Goal: Information Seeking & Learning: Find specific fact

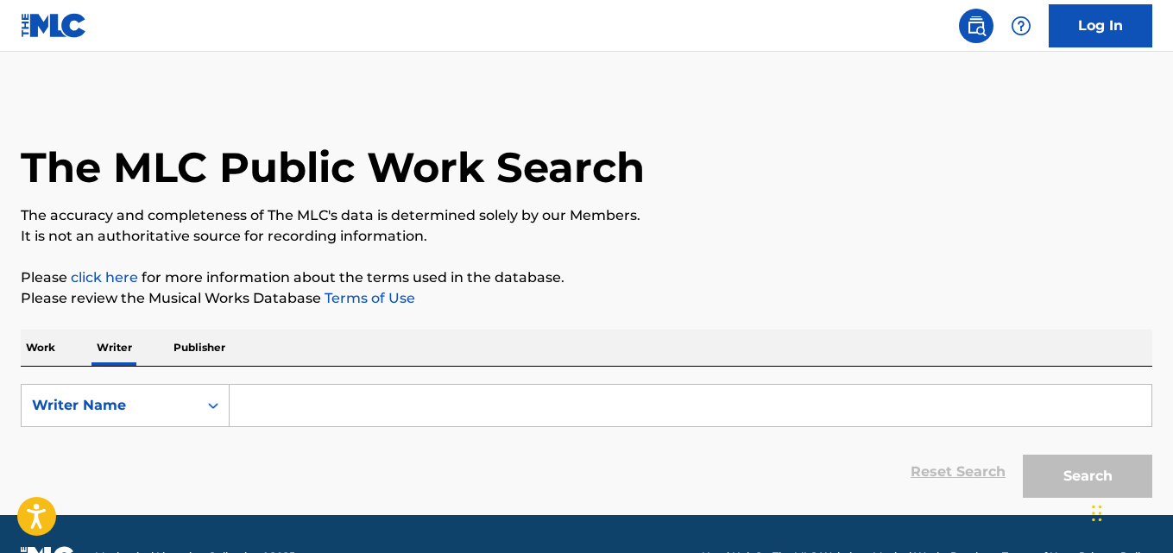
click at [284, 401] on input "Search Form" at bounding box center [691, 405] width 922 height 41
paste input "[PERSON_NAME]"
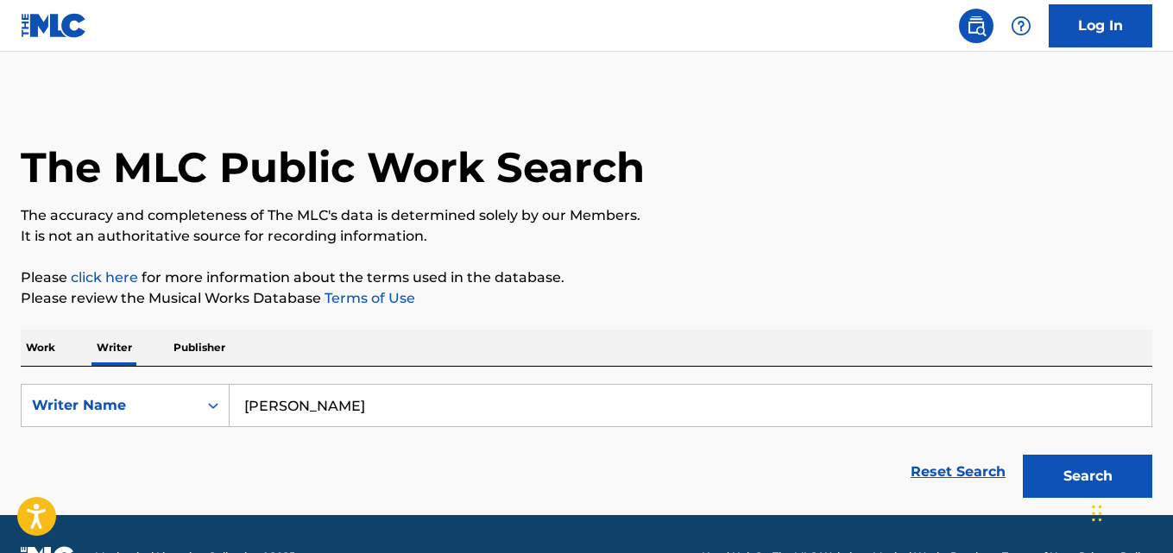
type input "[PERSON_NAME]"
click at [1023, 455] on button "Search" at bounding box center [1087, 476] width 129 height 43
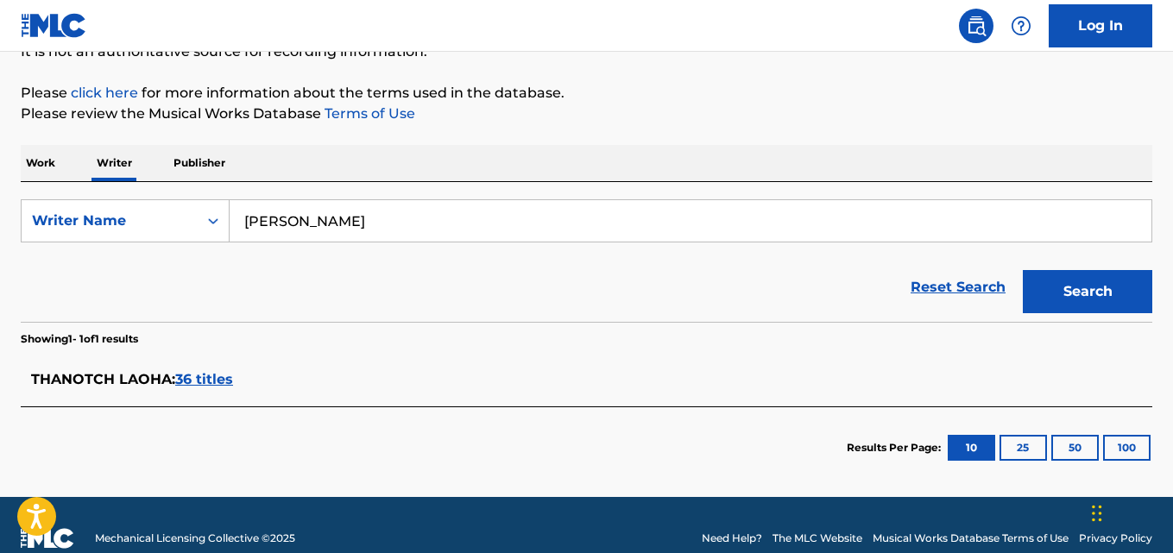
scroll to position [192, 0]
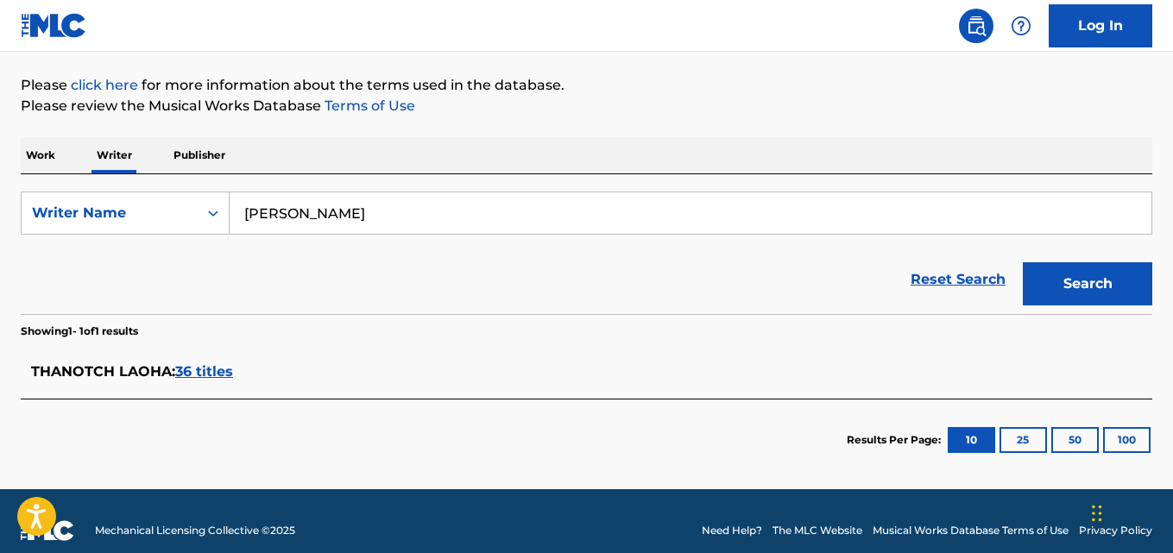
click at [211, 366] on span "36 titles" at bounding box center [204, 371] width 58 height 16
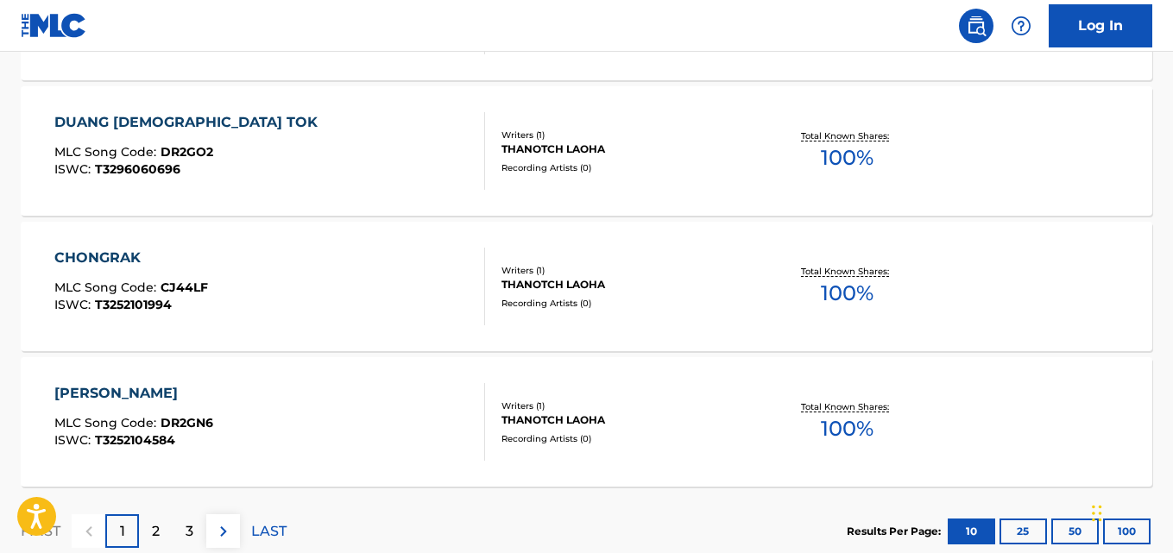
scroll to position [1560, 0]
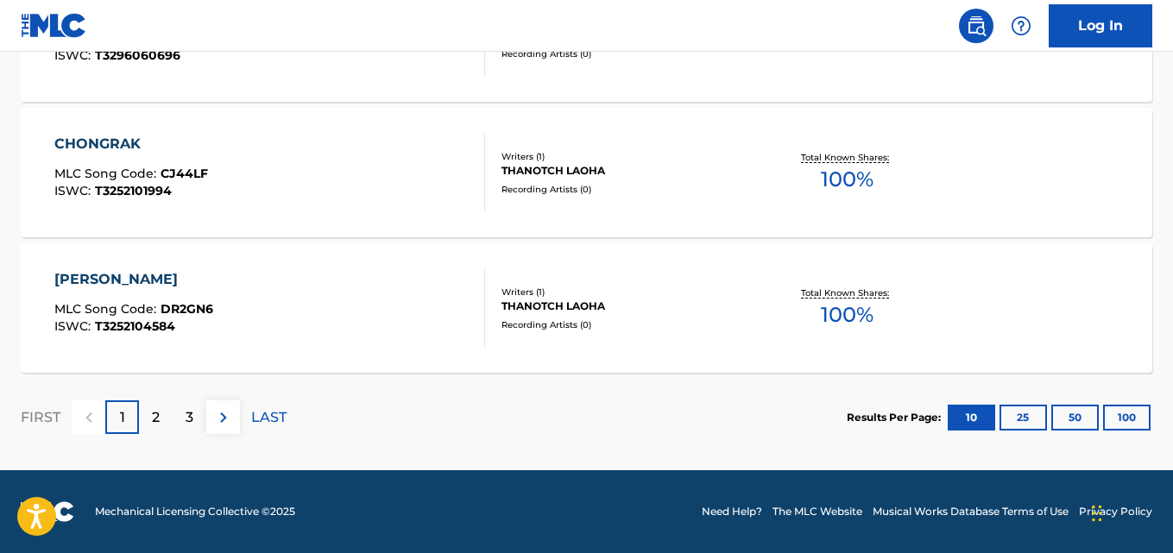
click at [155, 417] on p "2" at bounding box center [156, 417] width 8 height 21
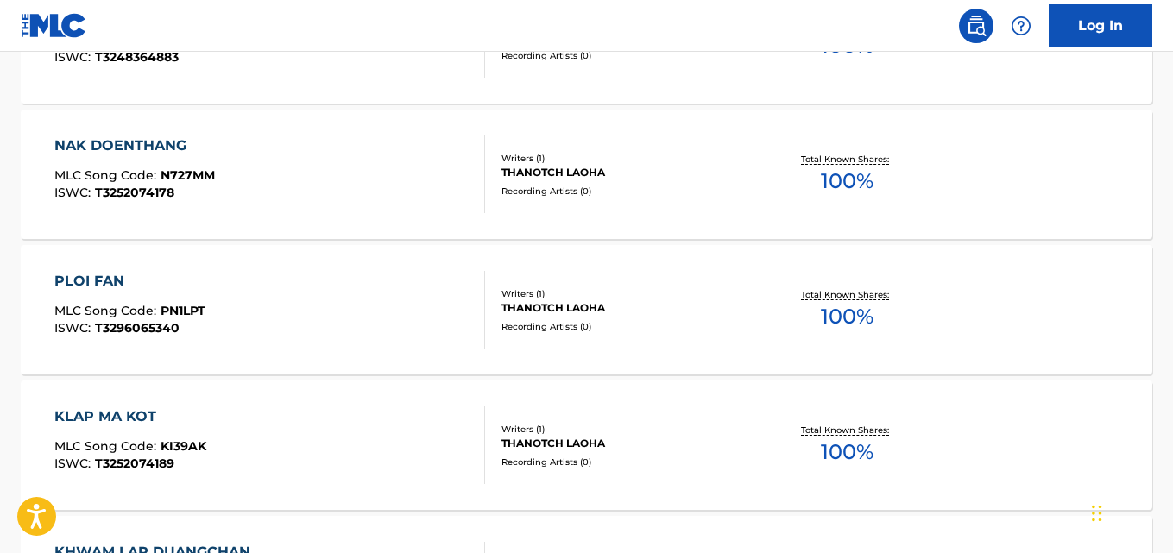
scroll to position [603, 0]
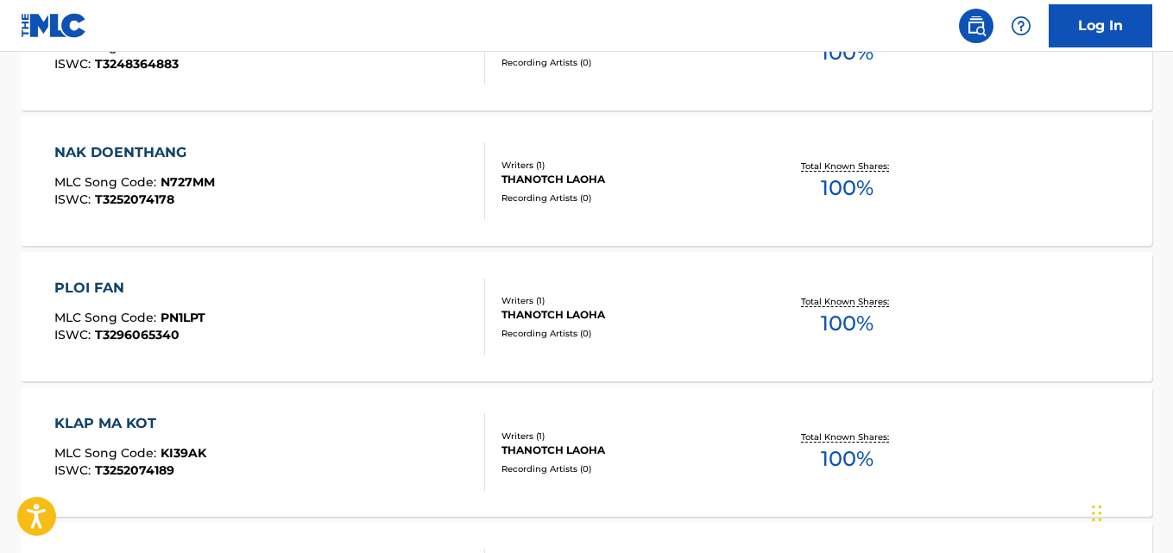
click at [422, 334] on div "PLOI FAN MLC Song Code : PN1LPT ISWC : T3296065340" at bounding box center [269, 317] width 430 height 78
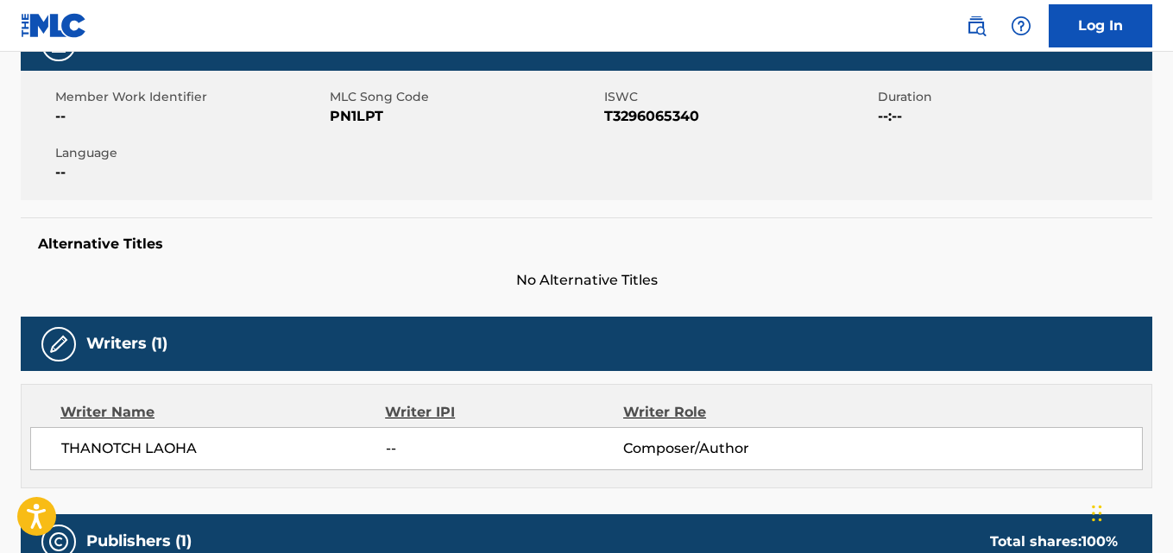
scroll to position [323, 0]
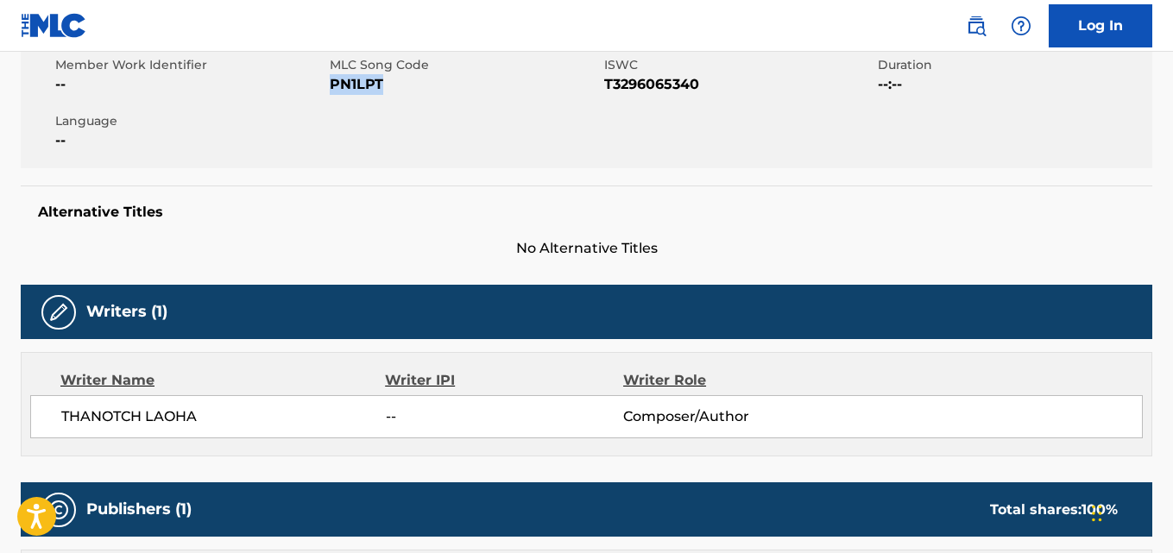
drag, startPoint x: 380, startPoint y: 88, endPoint x: 331, endPoint y: 88, distance: 49.2
click at [331, 88] on span "PN1LPT" at bounding box center [465, 84] width 270 height 21
copy span "PN1LPT"
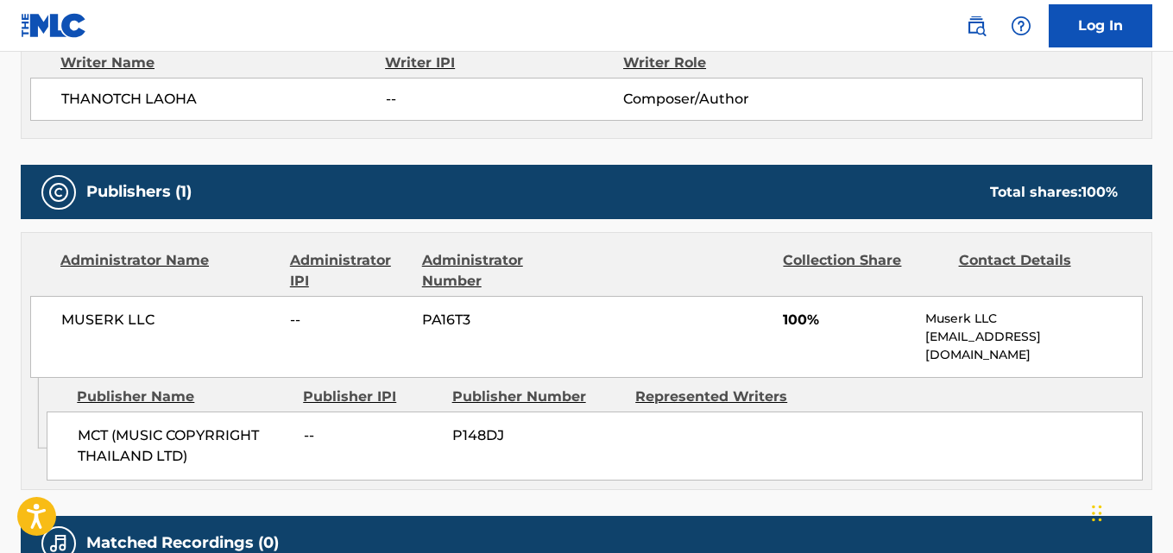
scroll to position [660, 0]
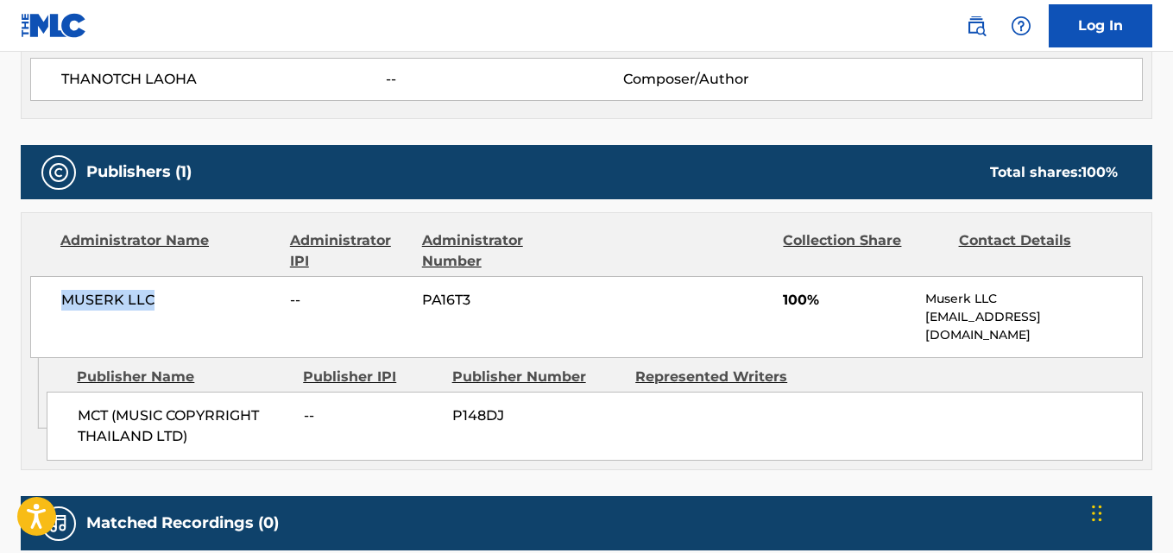
drag, startPoint x: 156, startPoint y: 298, endPoint x: 60, endPoint y: 301, distance: 95.9
click at [60, 301] on div "MUSERK LLC -- PA16T3 100% Muserk LLC [EMAIL_ADDRESS][DOMAIN_NAME]" at bounding box center [586, 317] width 1113 height 82
copy span "MUSERK LLC"
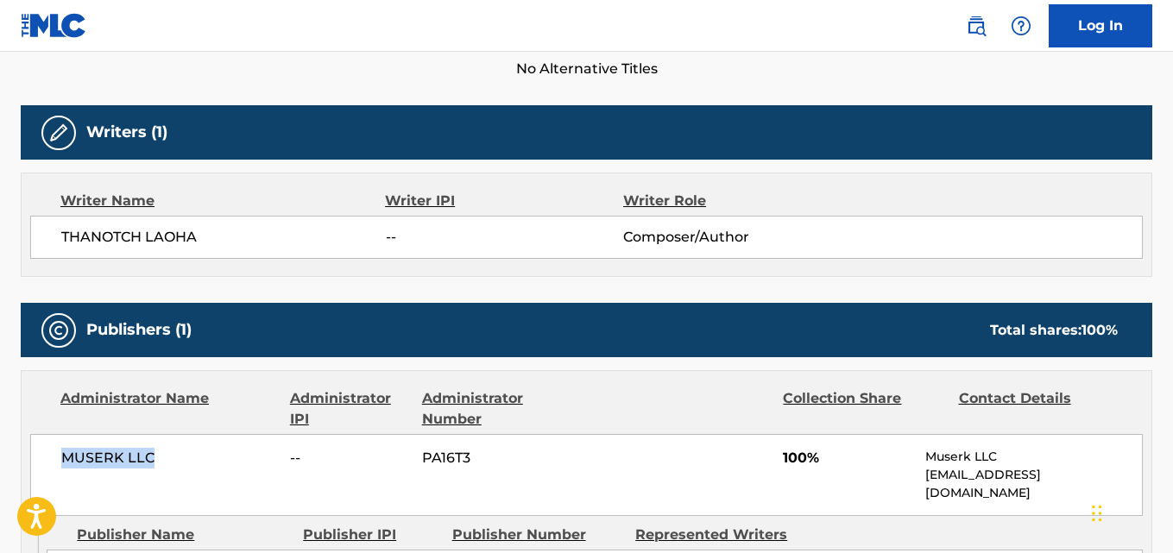
scroll to position [500, 0]
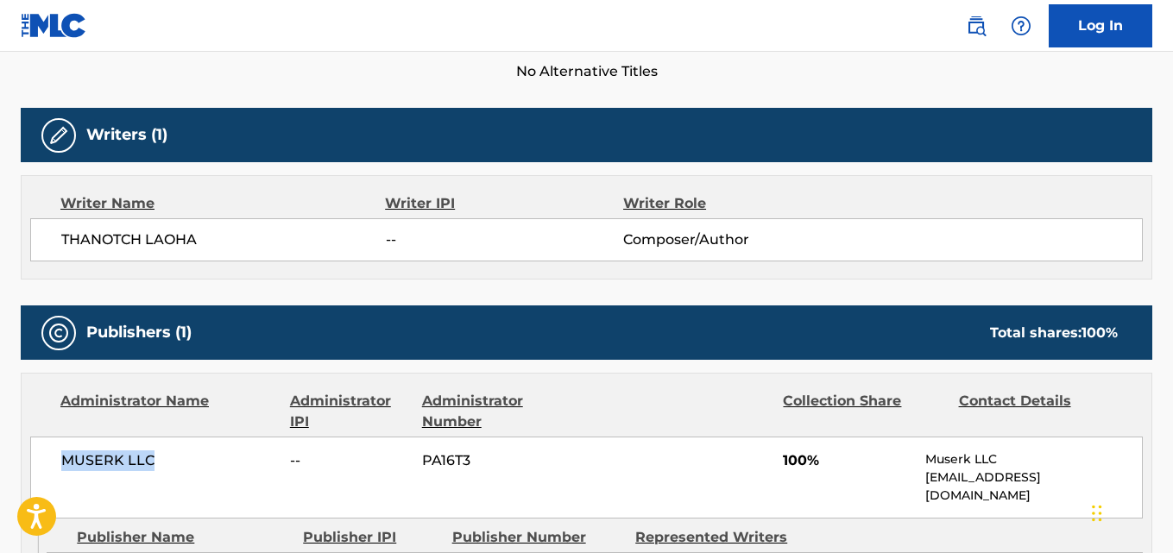
copy span "MUSERK LLC"
drag, startPoint x: 189, startPoint y: 236, endPoint x: 22, endPoint y: 252, distance: 168.3
click at [22, 252] on div "Writer Name Writer IPI Writer Role [PERSON_NAME] -- Composer/Author" at bounding box center [587, 227] width 1132 height 104
copy span "THANOTCH LAOHA"
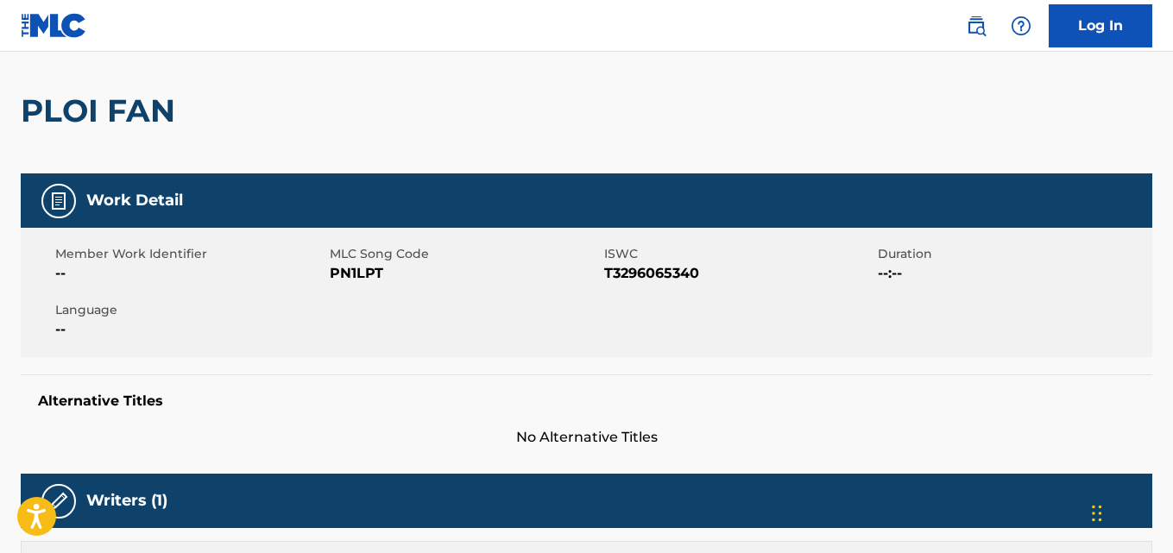
scroll to position [0, 0]
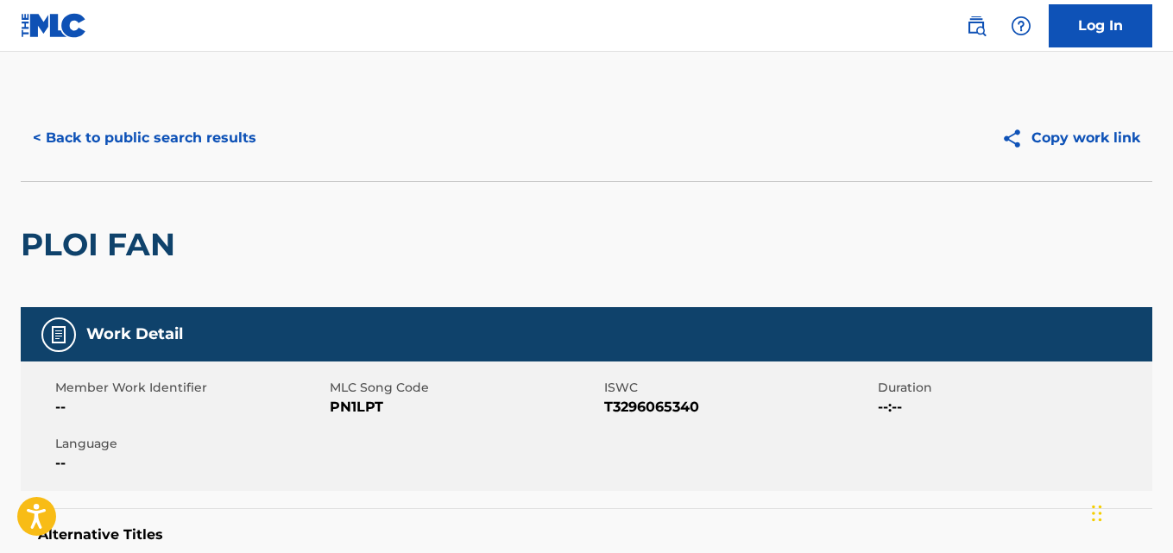
click at [198, 148] on button "< Back to public search results" at bounding box center [145, 138] width 248 height 43
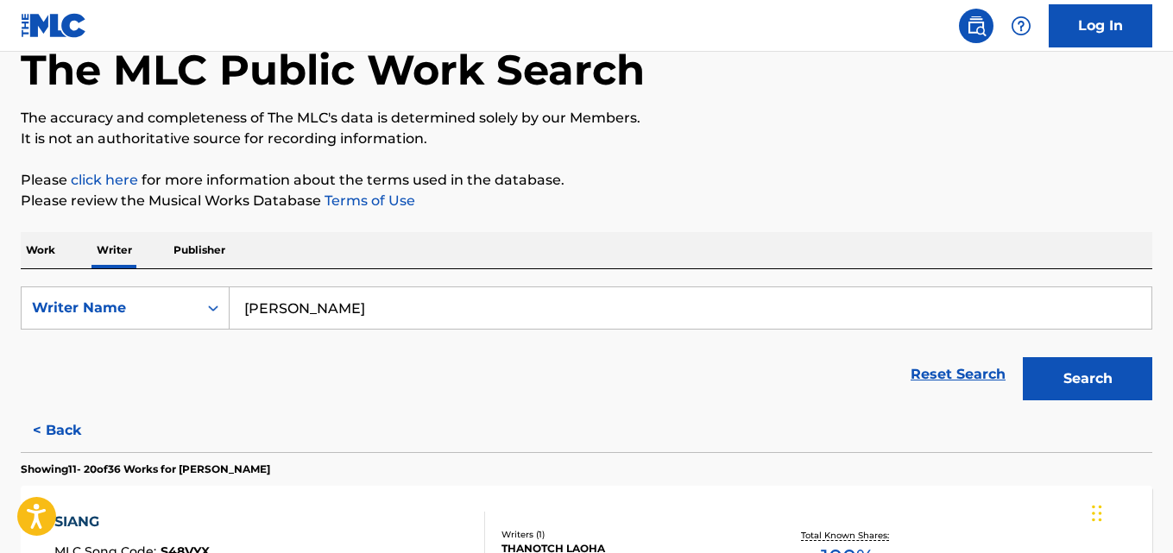
click at [420, 308] on input "[PERSON_NAME]" at bounding box center [691, 307] width 922 height 41
paste input "[PERSON_NAME]"
type input "[PERSON_NAME]"
click at [1101, 381] on button "Search" at bounding box center [1087, 378] width 129 height 43
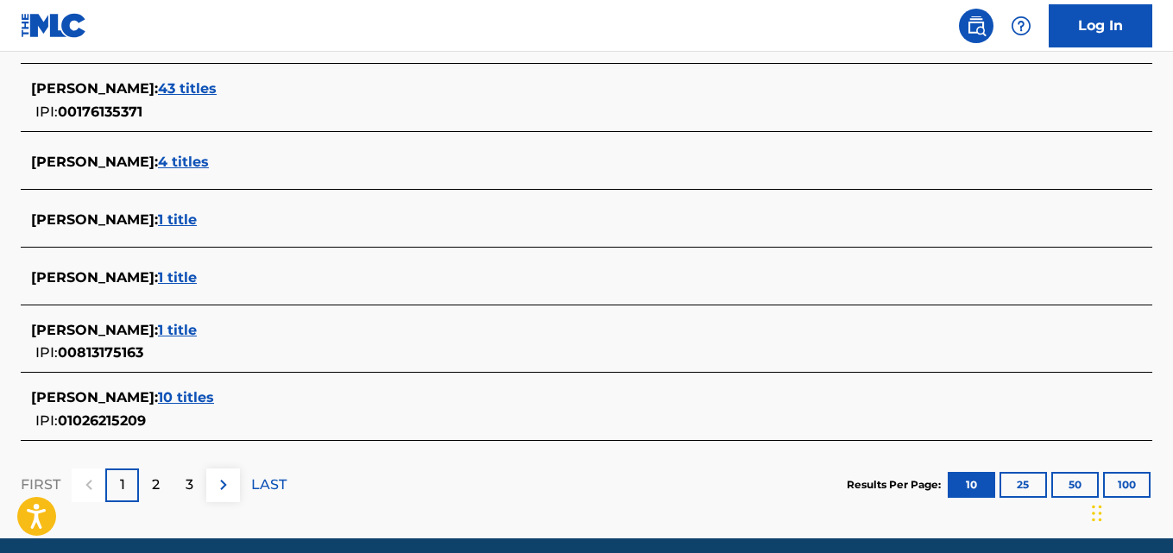
scroll to position [704, 0]
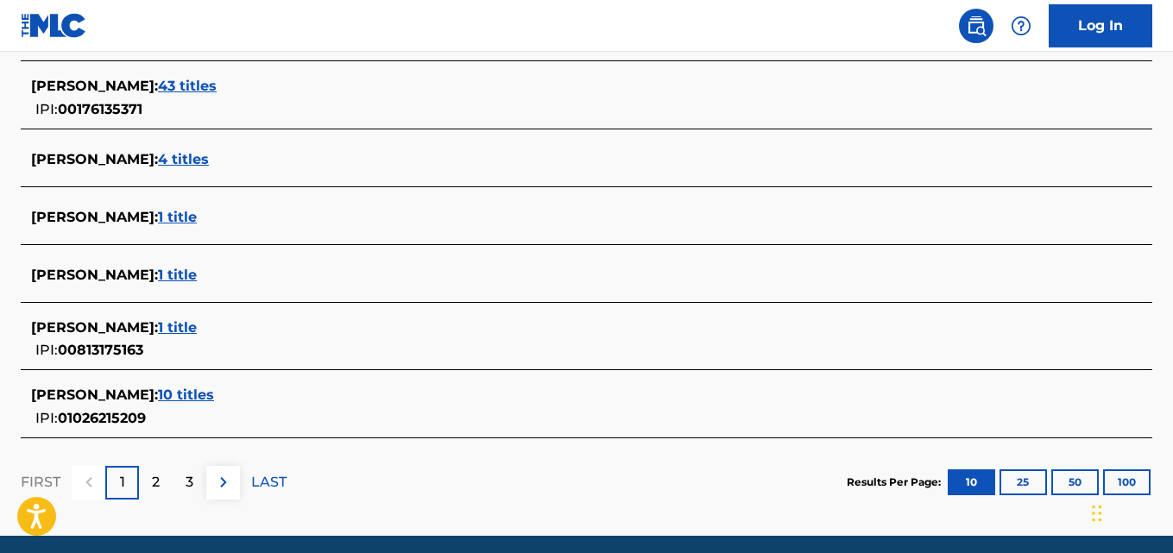
click at [283, 346] on div "[PERSON_NAME] : 1 title IPI: 00813175163" at bounding box center [564, 340] width 1066 height 44
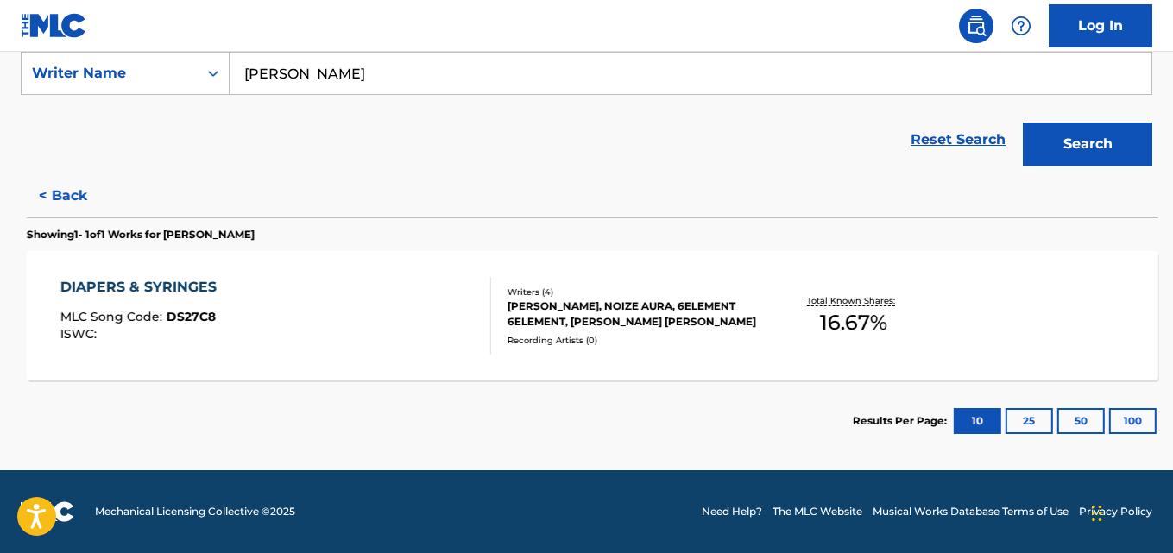
scroll to position [332, 0]
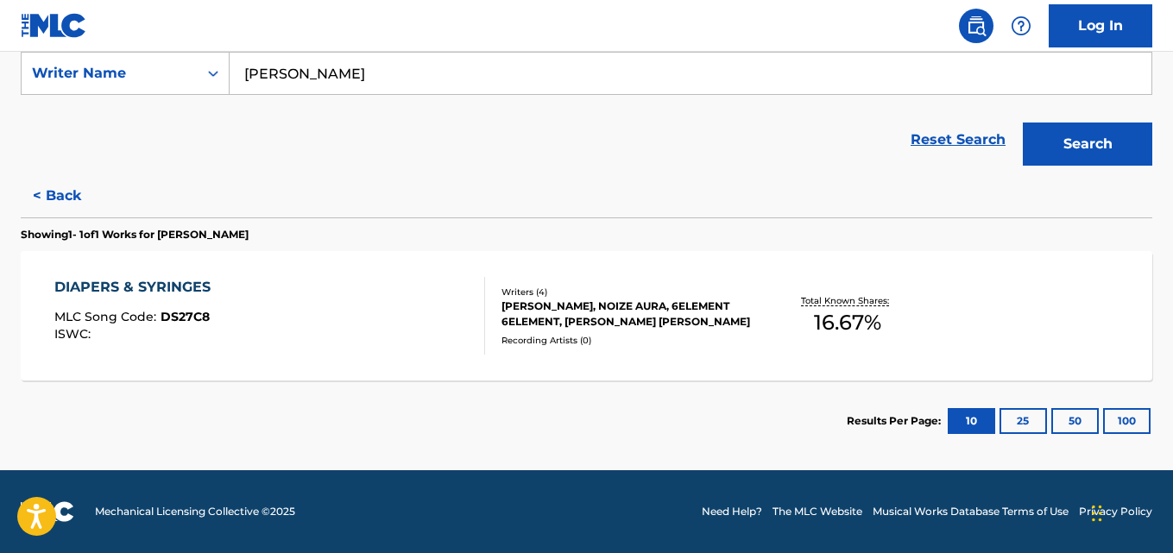
click at [728, 327] on div "[PERSON_NAME], NOIZE AURA, 6ELEMENT 6ELEMENT, [PERSON_NAME] [PERSON_NAME]" at bounding box center [628, 314] width 252 height 31
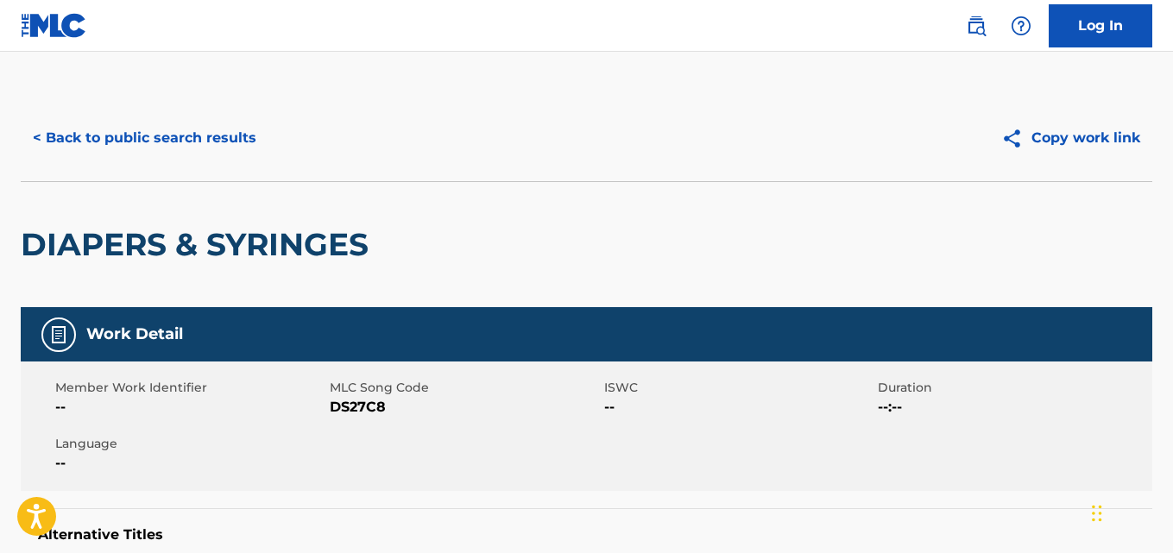
click at [192, 126] on button "< Back to public search results" at bounding box center [145, 138] width 248 height 43
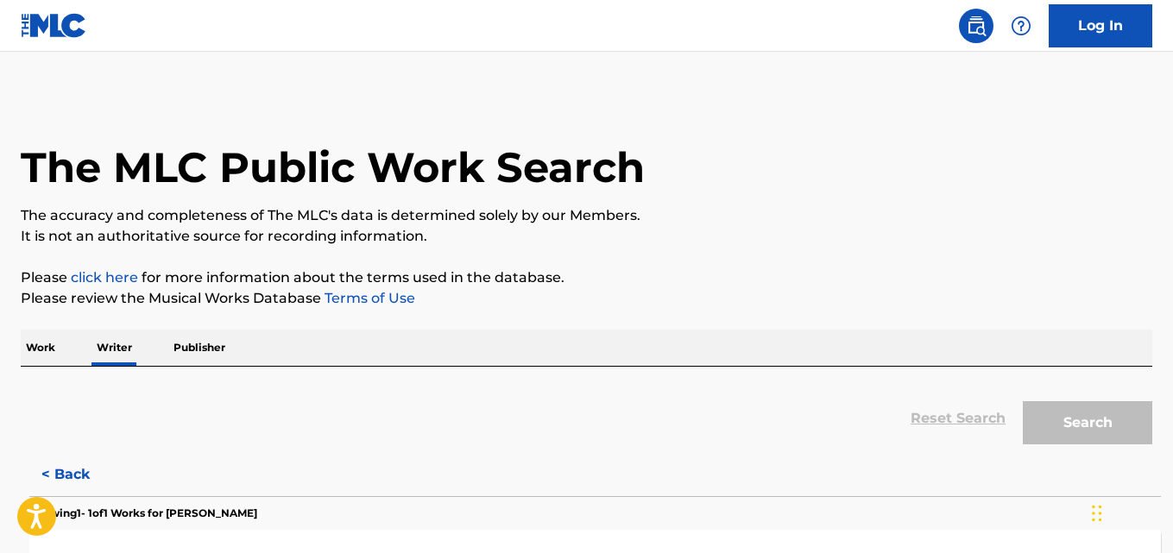
scroll to position [98, 0]
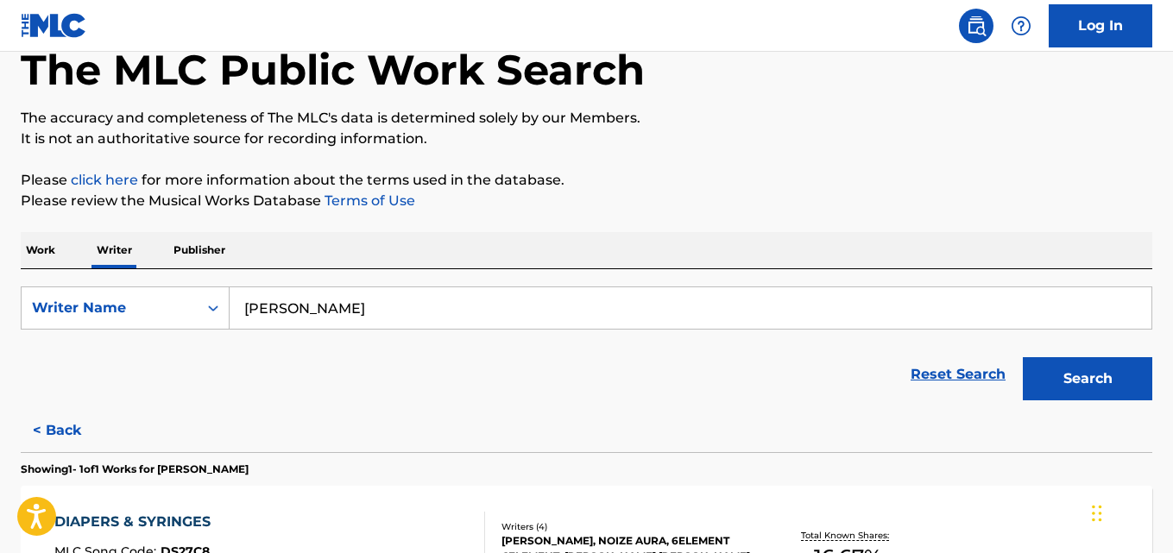
drag, startPoint x: 443, startPoint y: 315, endPoint x: 181, endPoint y: 355, distance: 264.6
click at [181, 355] on form "SearchWithCriteria87dbcdbb-2578-40c0-a511-f6aee187e5cb Writer Name [PERSON_NAME…" at bounding box center [587, 348] width 1132 height 123
paste input "[PERSON_NAME]"
click at [1109, 380] on button "Search" at bounding box center [1087, 378] width 129 height 43
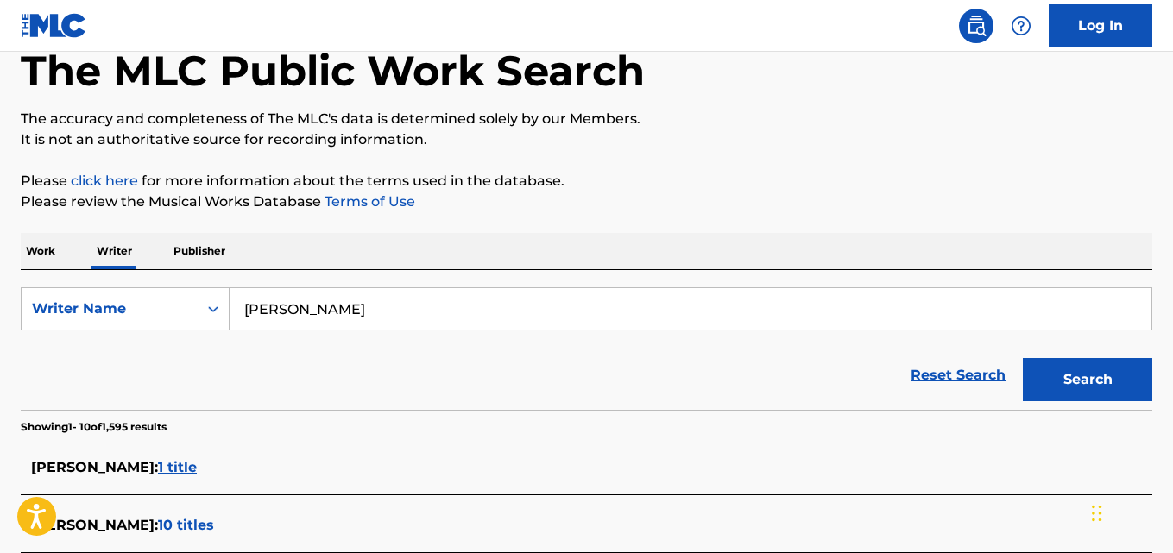
scroll to position [91, 0]
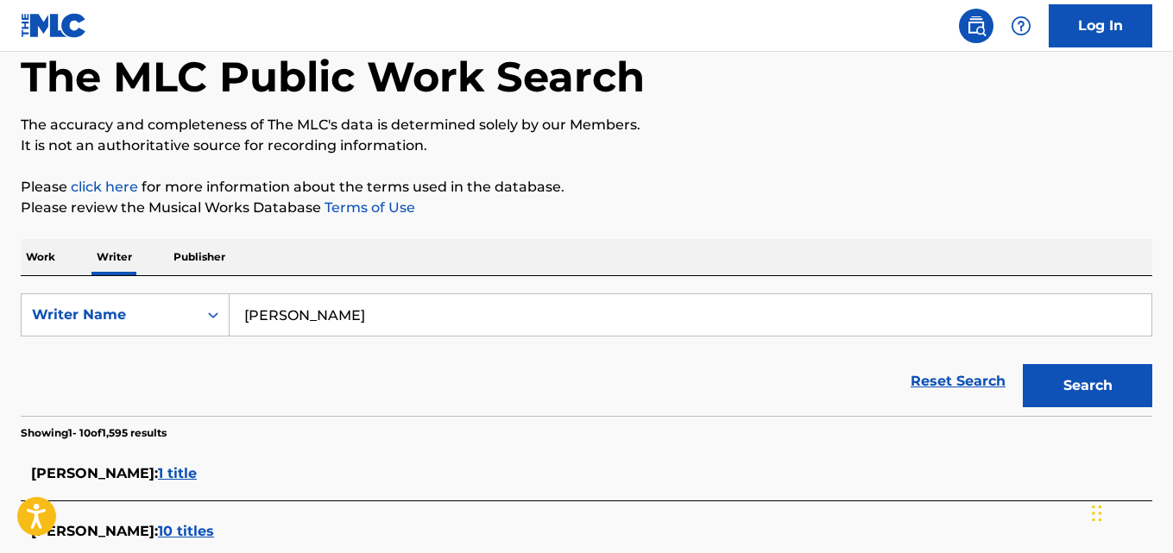
click at [412, 319] on input "[PERSON_NAME]" at bounding box center [691, 314] width 922 height 41
paste input "[PERSON_NAME]"
type input "[PERSON_NAME]"
click at [1086, 388] on button "Search" at bounding box center [1087, 385] width 129 height 43
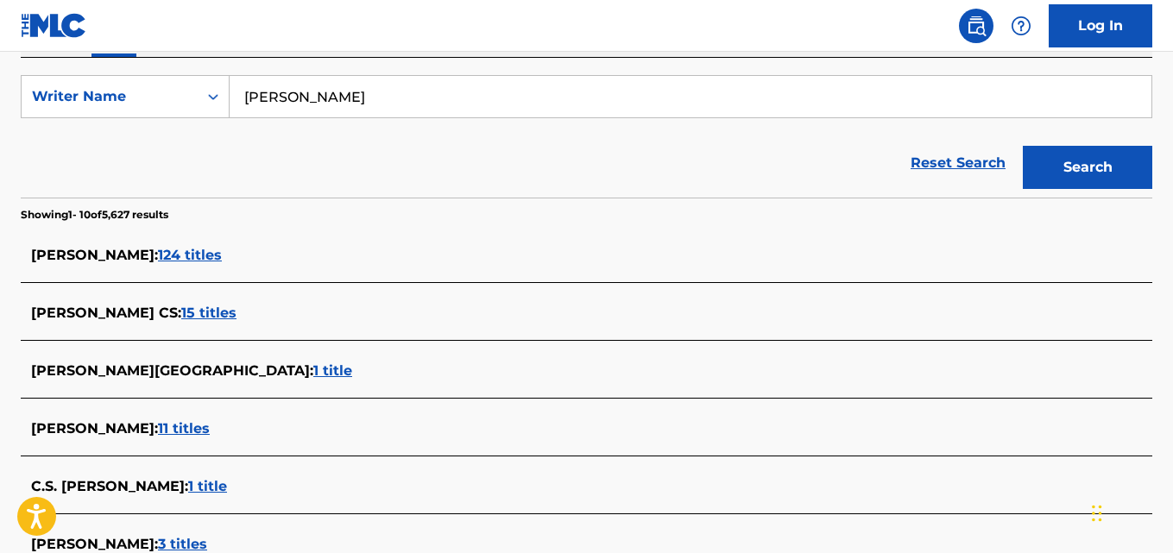
scroll to position [312, 0]
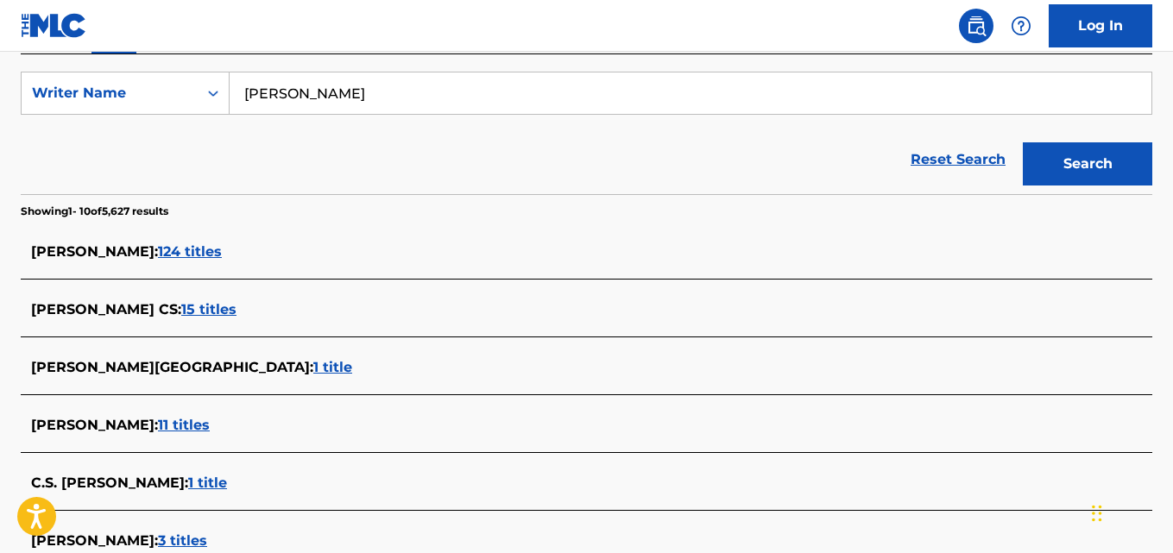
click at [165, 259] on div "[PERSON_NAME] : 124 titles" at bounding box center [564, 252] width 1066 height 21
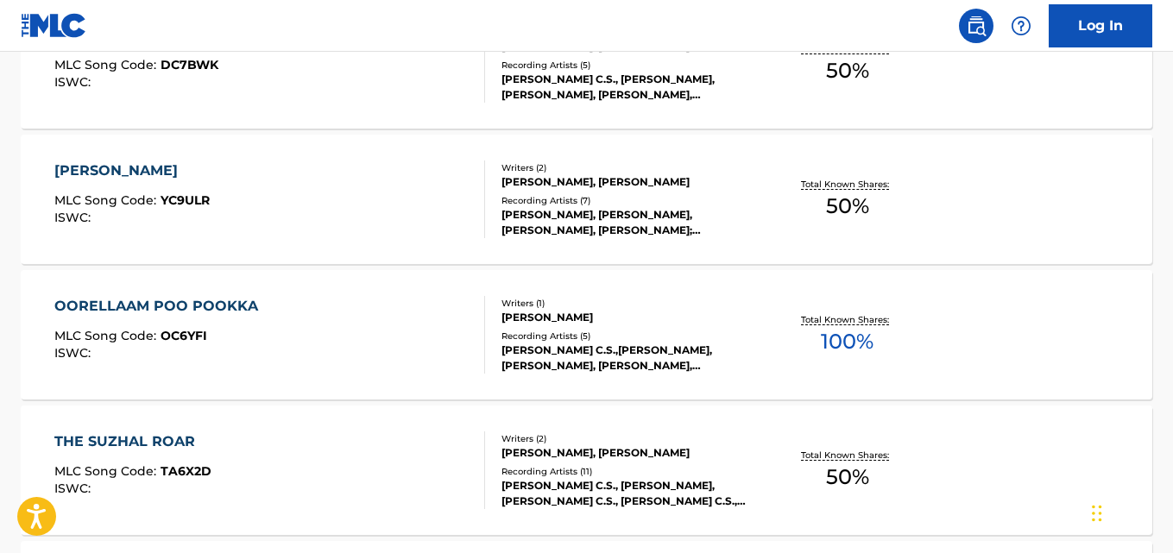
scroll to position [955, 0]
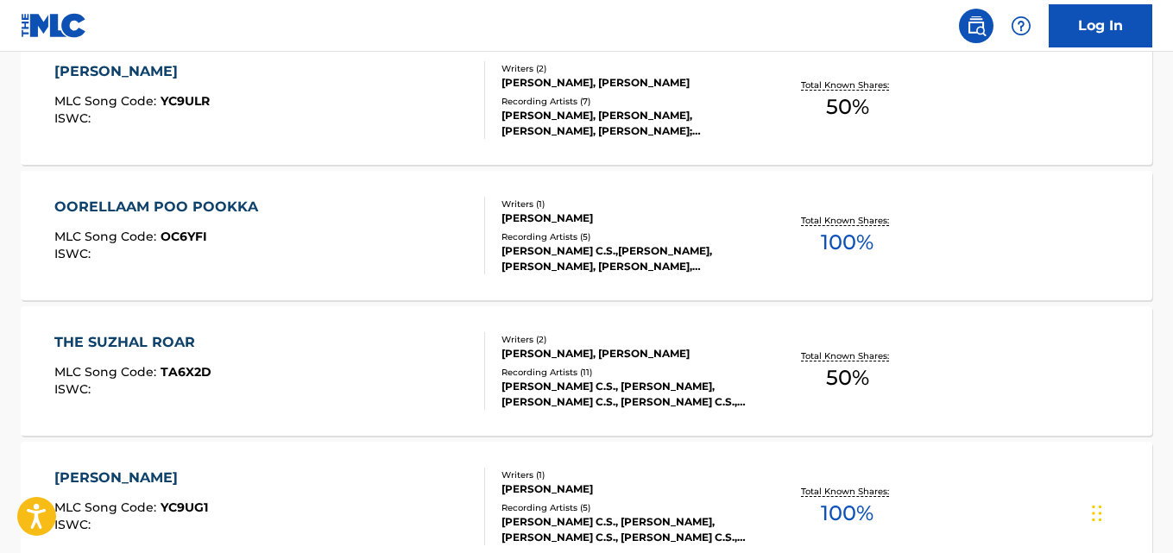
click at [617, 249] on div "[PERSON_NAME] C.S.,[PERSON_NAME], [PERSON_NAME], [PERSON_NAME], [PERSON_NAME], …" at bounding box center [628, 258] width 252 height 31
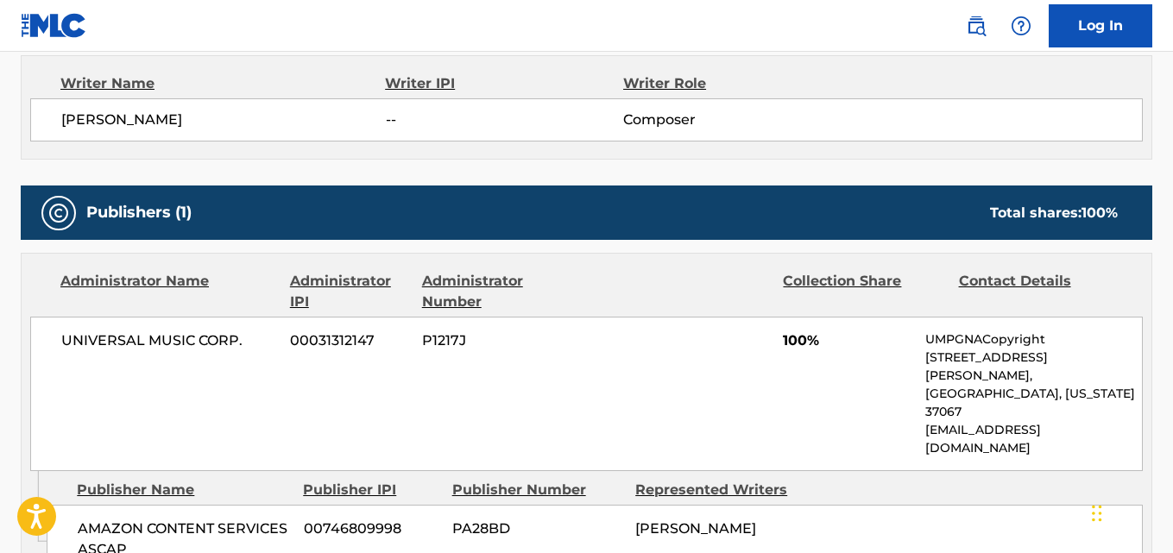
scroll to position [622, 0]
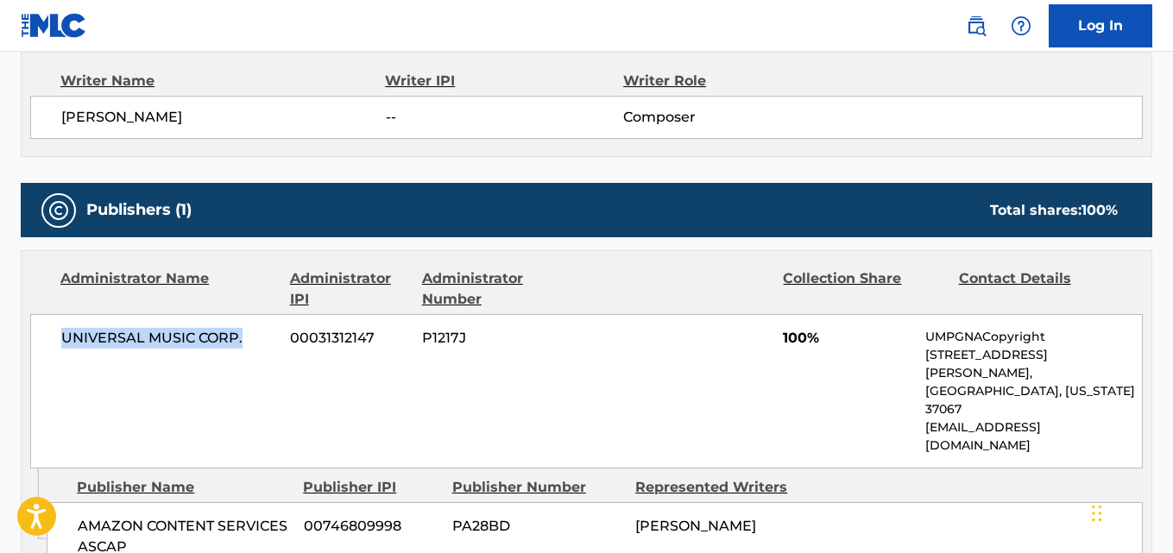
drag, startPoint x: 245, startPoint y: 337, endPoint x: 42, endPoint y: 338, distance: 202.9
click at [42, 338] on div "UNIVERSAL MUSIC CORP. 00031312147 P1217J 100% UMPGNACopyright [STREET_ADDRESS][…" at bounding box center [586, 391] width 1113 height 155
copy span "UNIVERSAL MUSIC CORP."
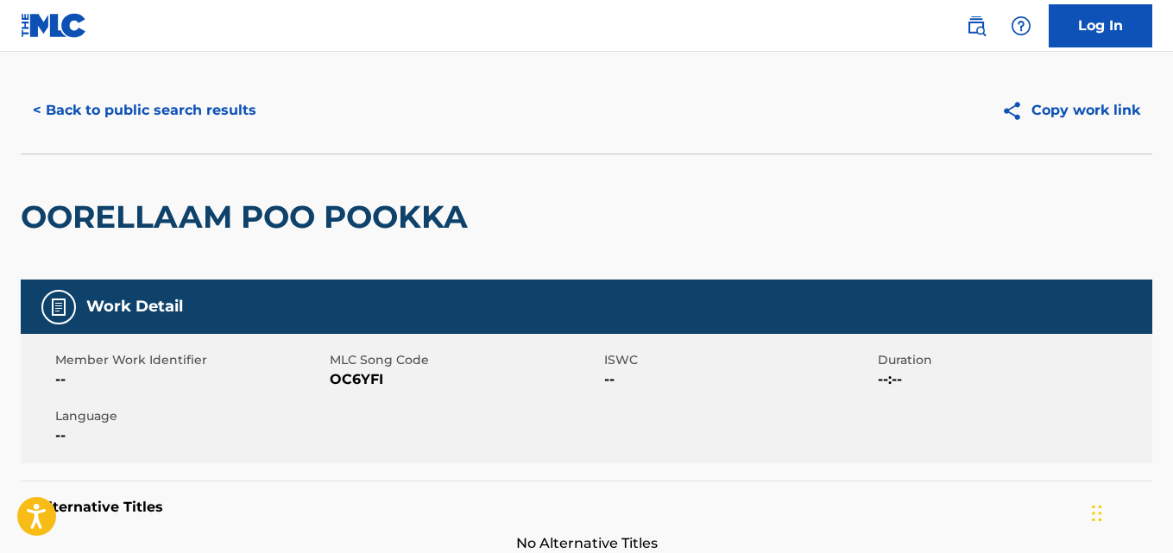
scroll to position [0, 0]
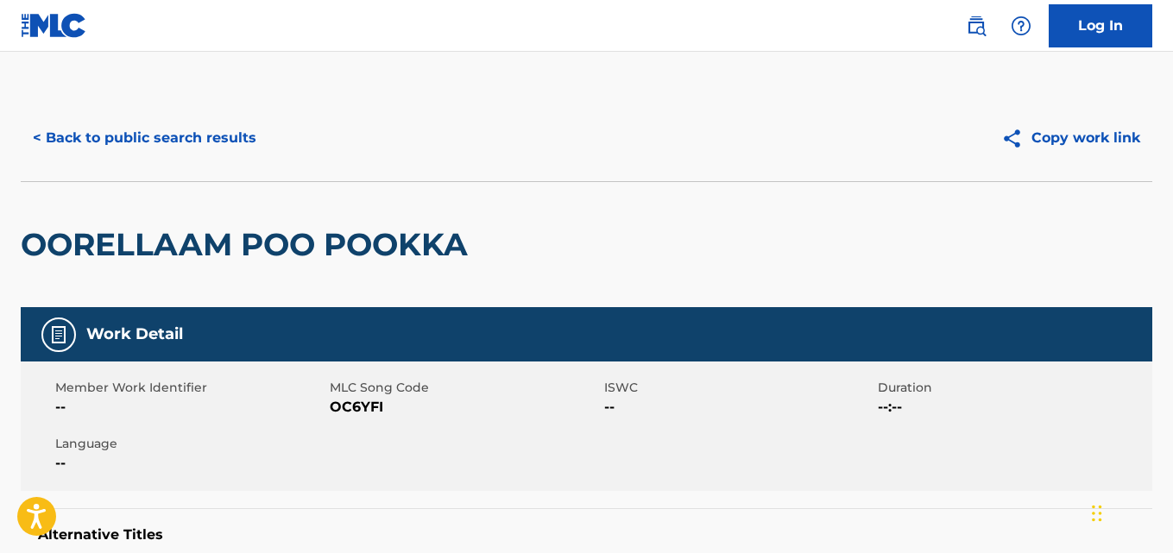
click at [167, 124] on button "< Back to public search results" at bounding box center [145, 138] width 248 height 43
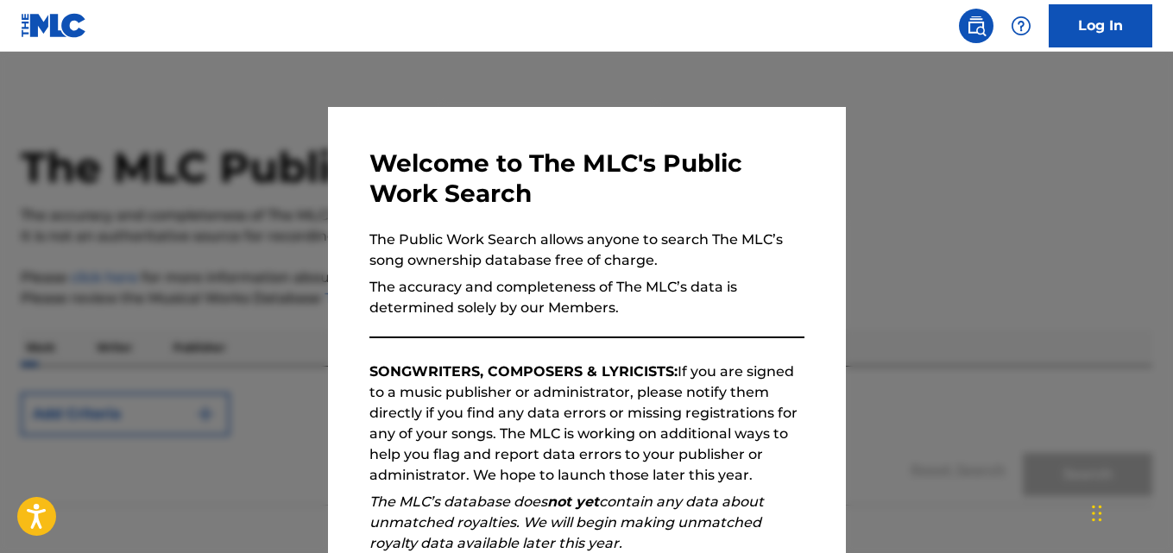
scroll to position [98, 0]
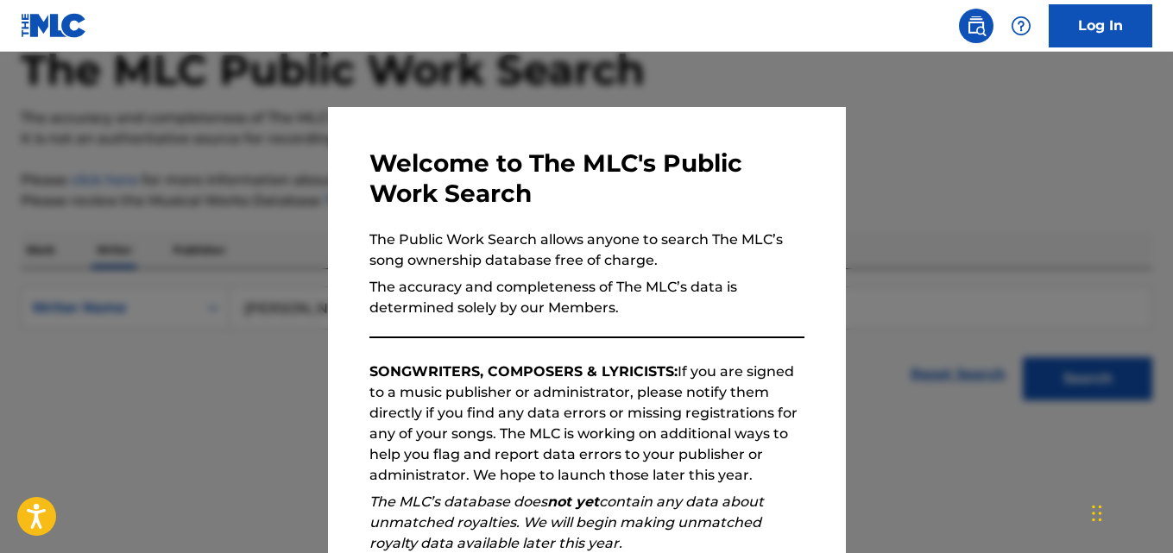
click at [410, 305] on p "The accuracy and completeness of The MLC’s data is determined solely by our Mem…" at bounding box center [586, 297] width 435 height 41
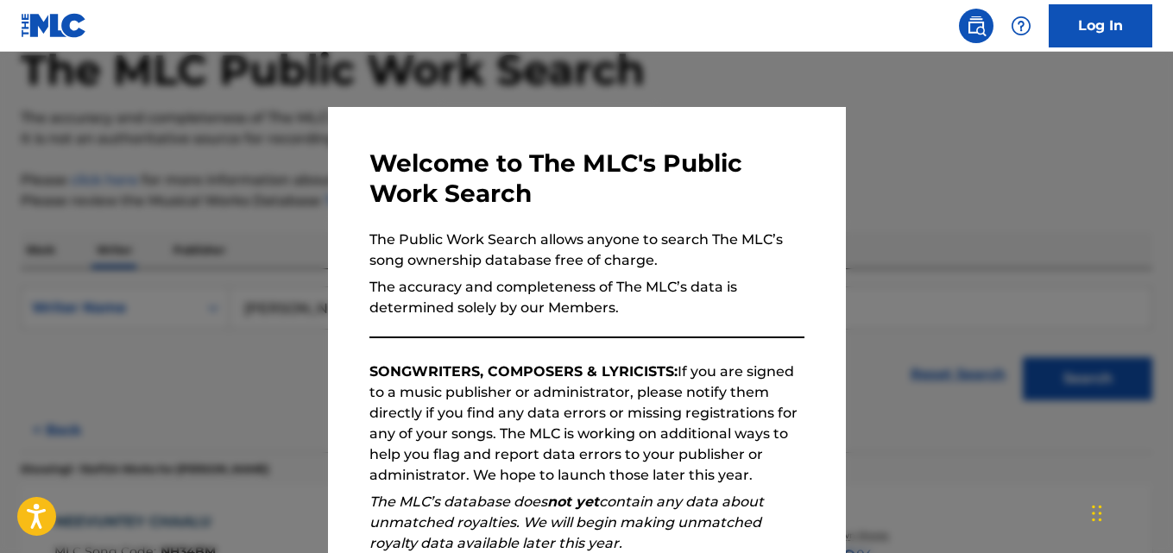
click at [1007, 257] on div at bounding box center [586, 328] width 1173 height 553
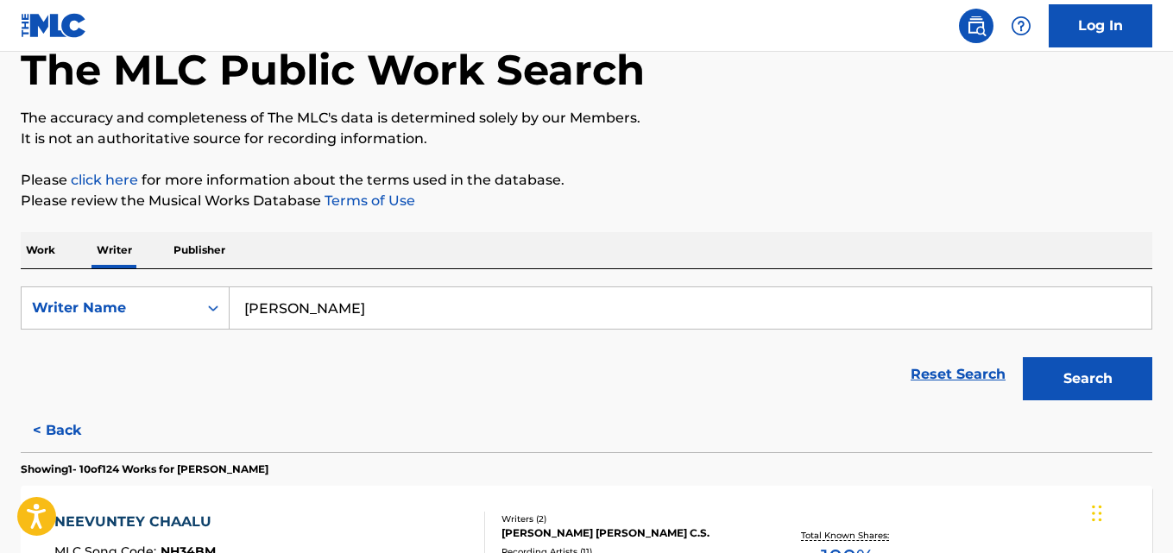
click at [460, 307] on input "[PERSON_NAME]" at bounding box center [691, 307] width 922 height 41
paste input "ooraj [PERSON_NAME]"
type input "[PERSON_NAME]"
click at [1115, 382] on button "Search" at bounding box center [1087, 378] width 129 height 43
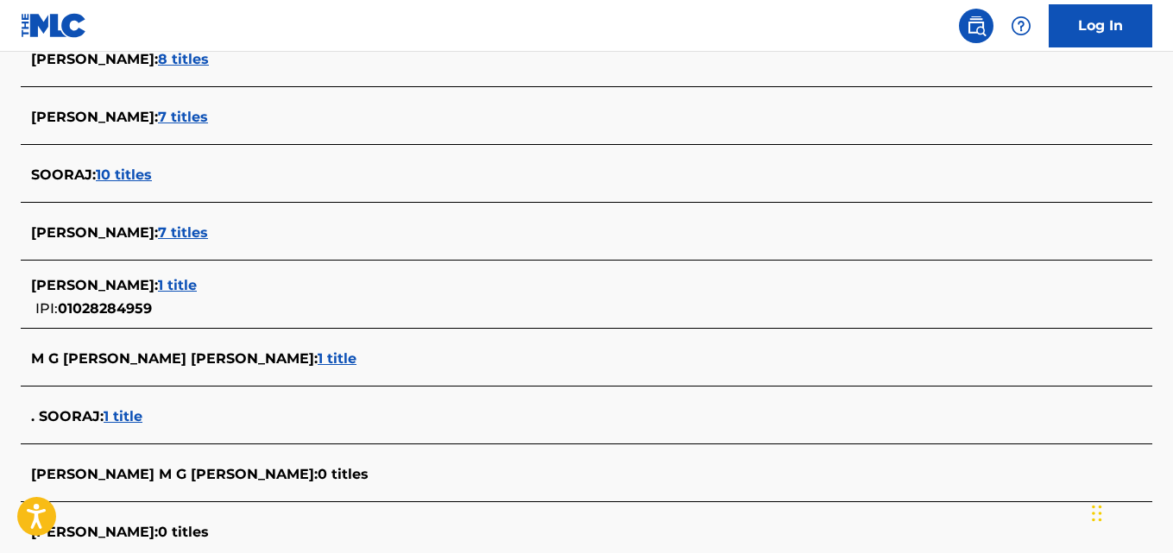
scroll to position [496, 0]
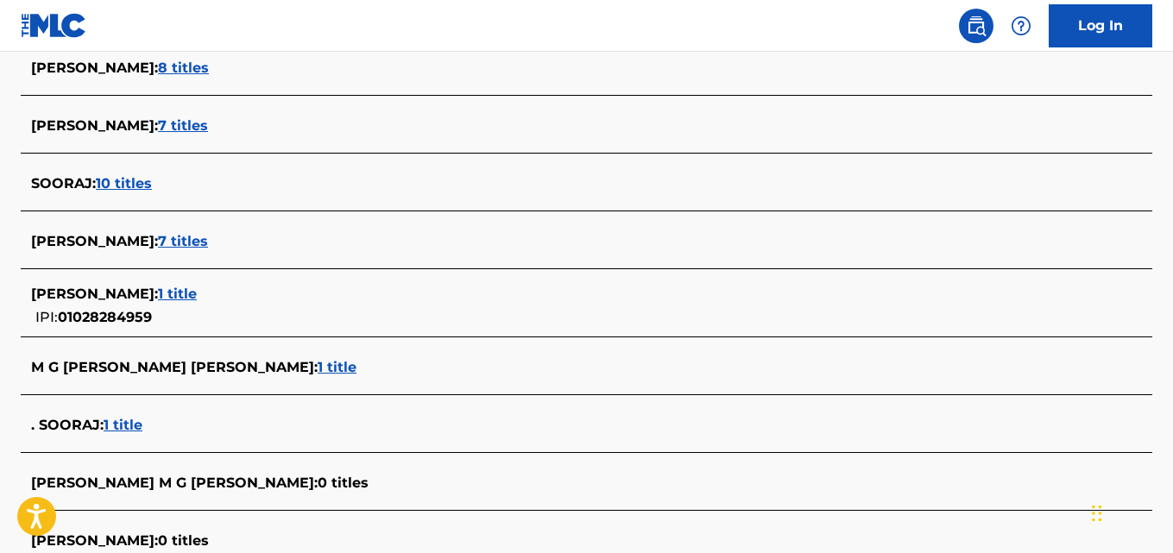
click at [208, 239] on span "7 titles" at bounding box center [183, 241] width 50 height 16
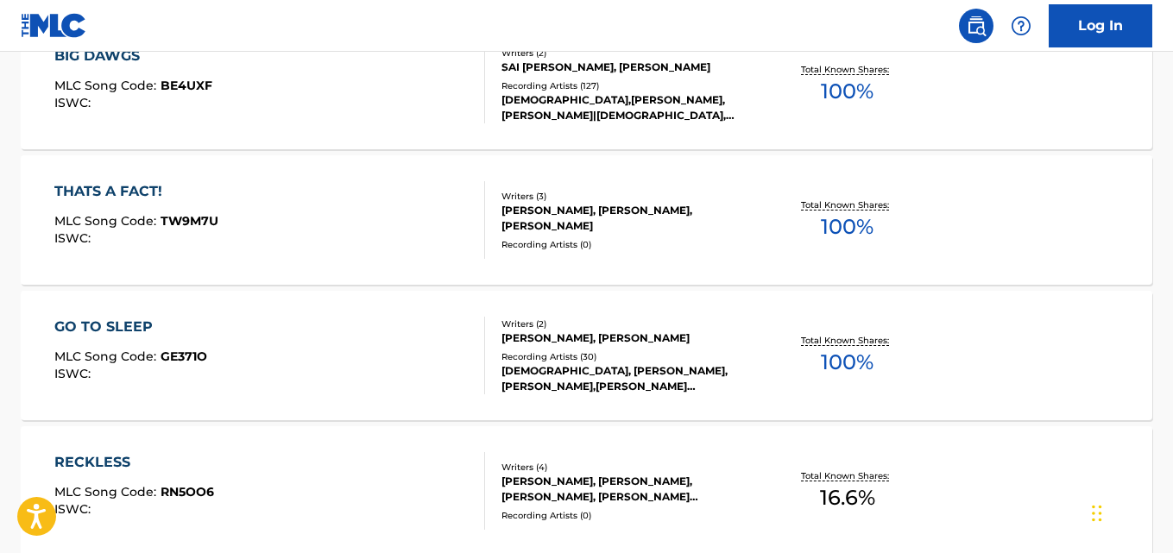
scroll to position [565, 0]
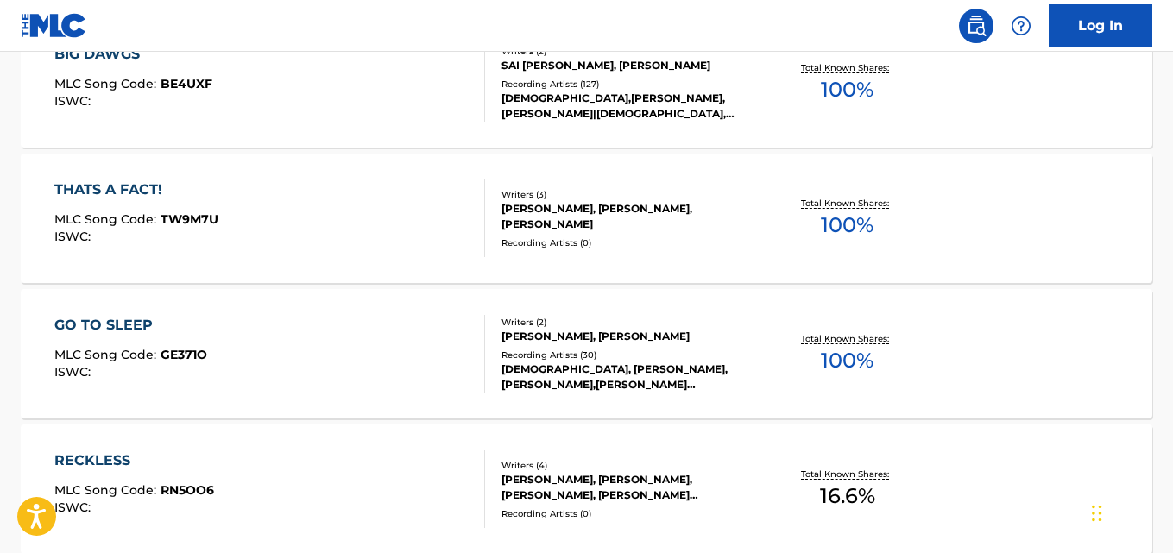
click at [1048, 237] on div "THATS A FACT! MLC Song Code : TW9M7U ISWC : Writers ( 3 ) [PERSON_NAME], [PERSO…" at bounding box center [587, 218] width 1132 height 129
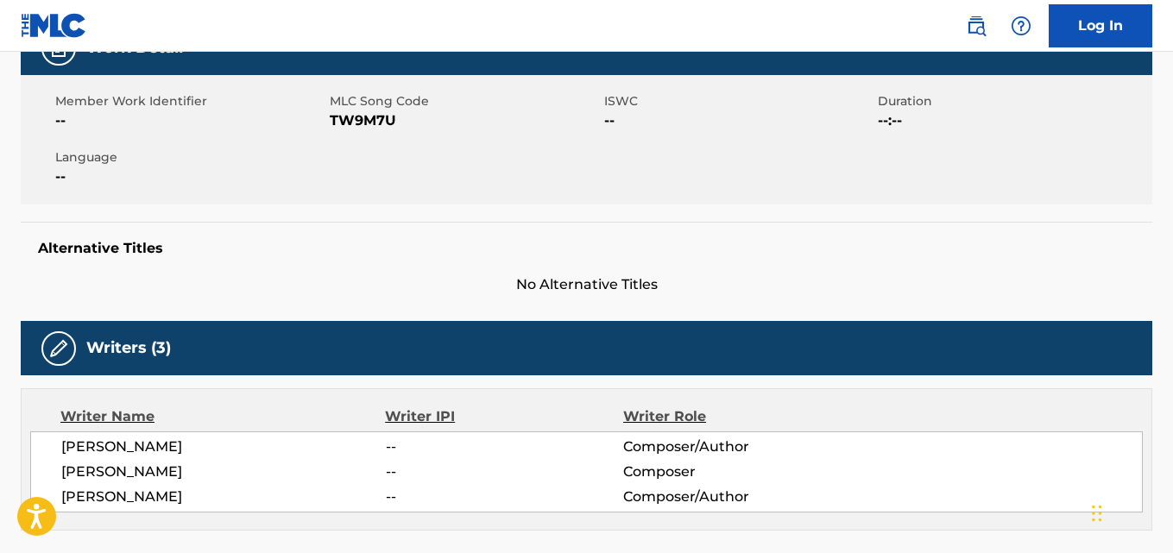
scroll to position [286, 0]
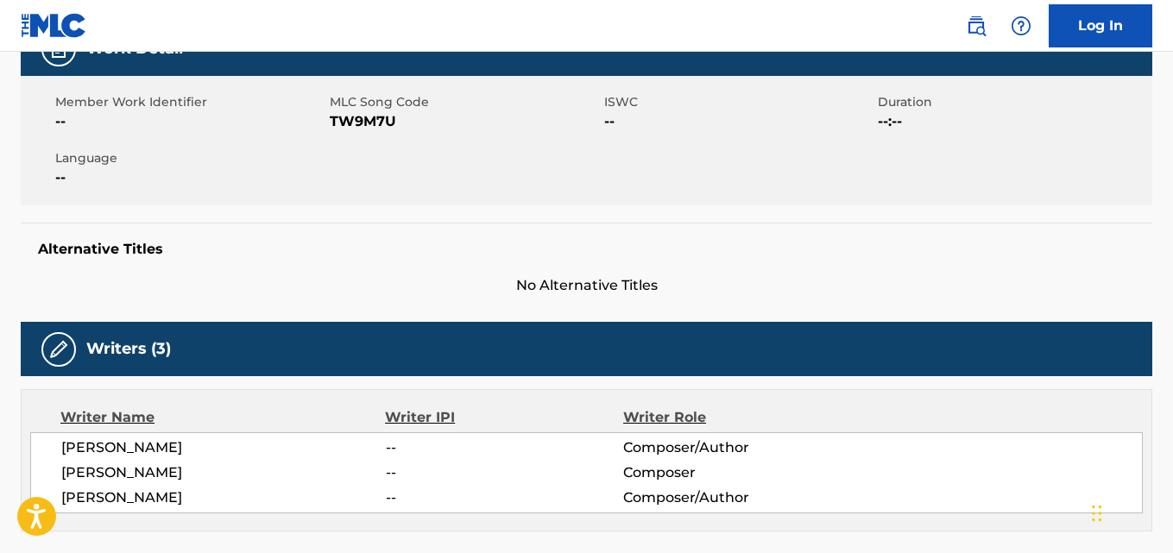
click at [388, 117] on span "TW9M7U" at bounding box center [465, 121] width 270 height 21
copy span "TW9M7U"
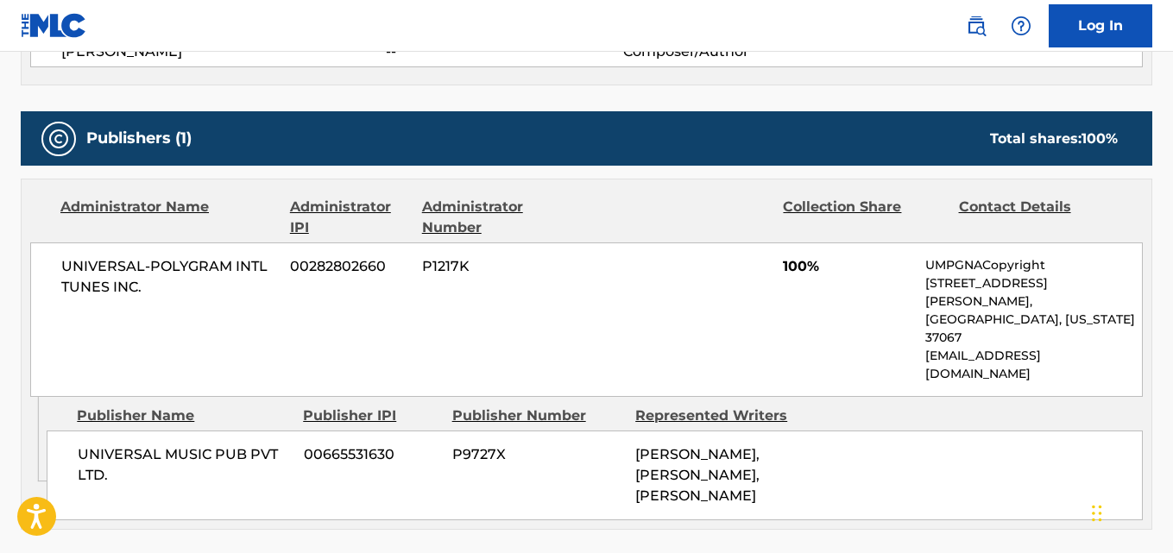
scroll to position [801, 0]
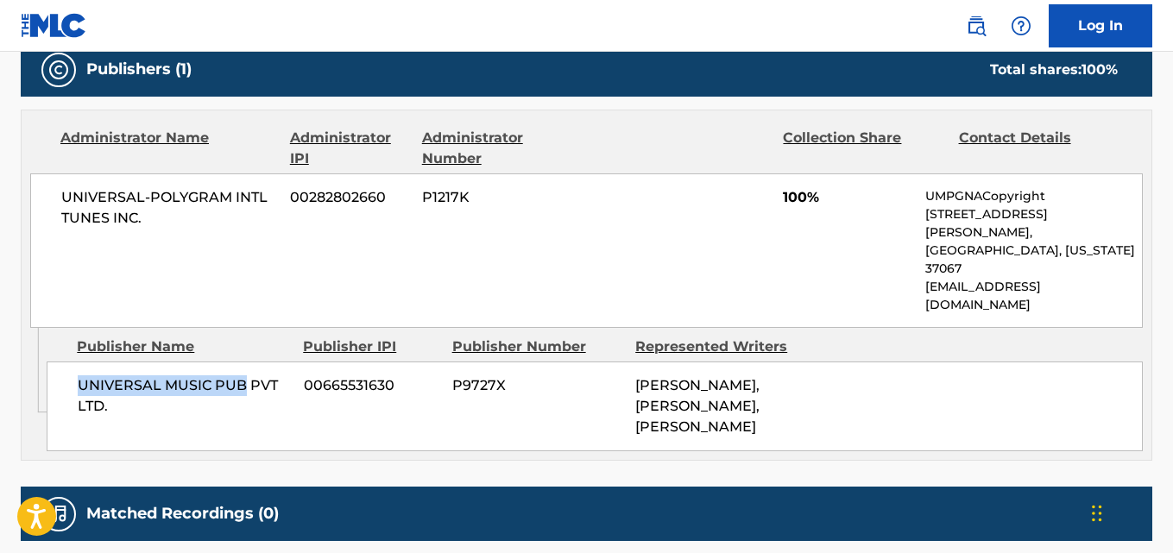
drag, startPoint x: 72, startPoint y: 331, endPoint x: 243, endPoint y: 336, distance: 171.8
click at [243, 362] on div "UNIVERSAL MUSIC PUB PVT LTD. 00665531630 P9727X [PERSON_NAME], [PERSON_NAME], […" at bounding box center [595, 407] width 1096 height 90
copy span "UNIVERSAL MUSIC PUB"
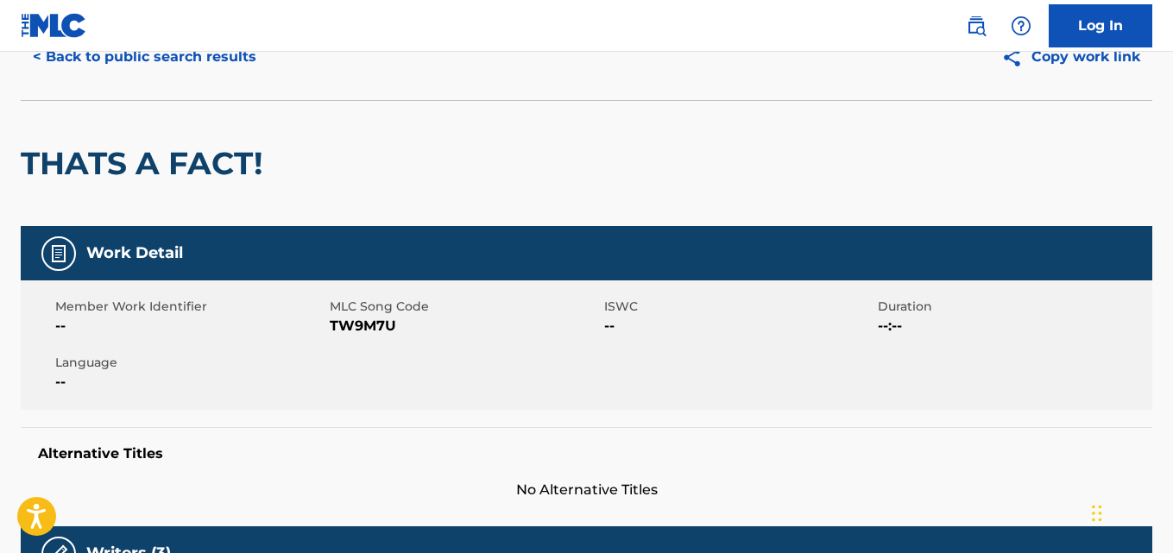
scroll to position [0, 0]
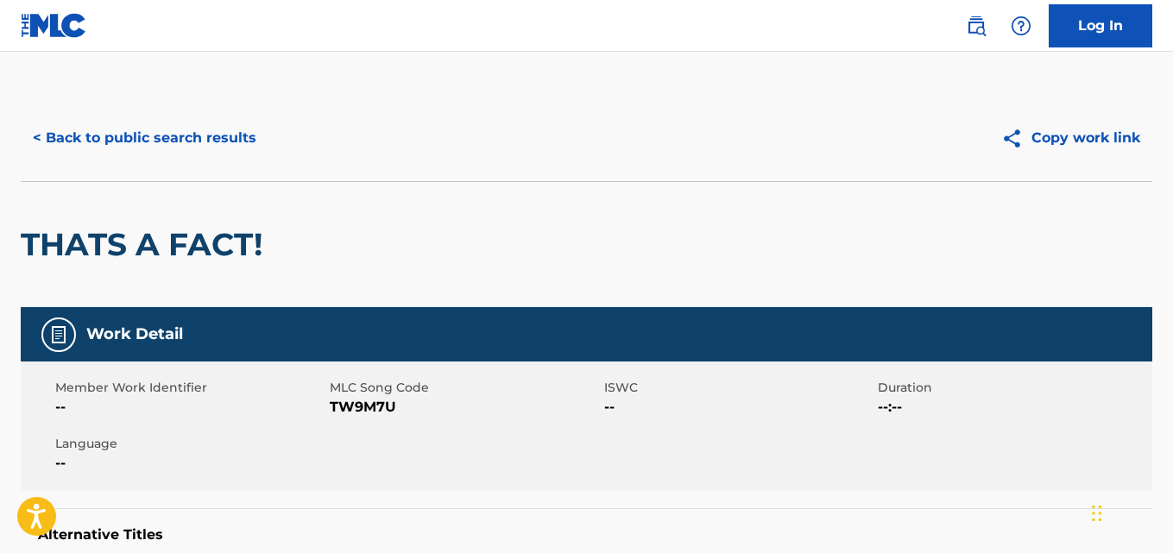
click at [180, 140] on button "< Back to public search results" at bounding box center [145, 138] width 248 height 43
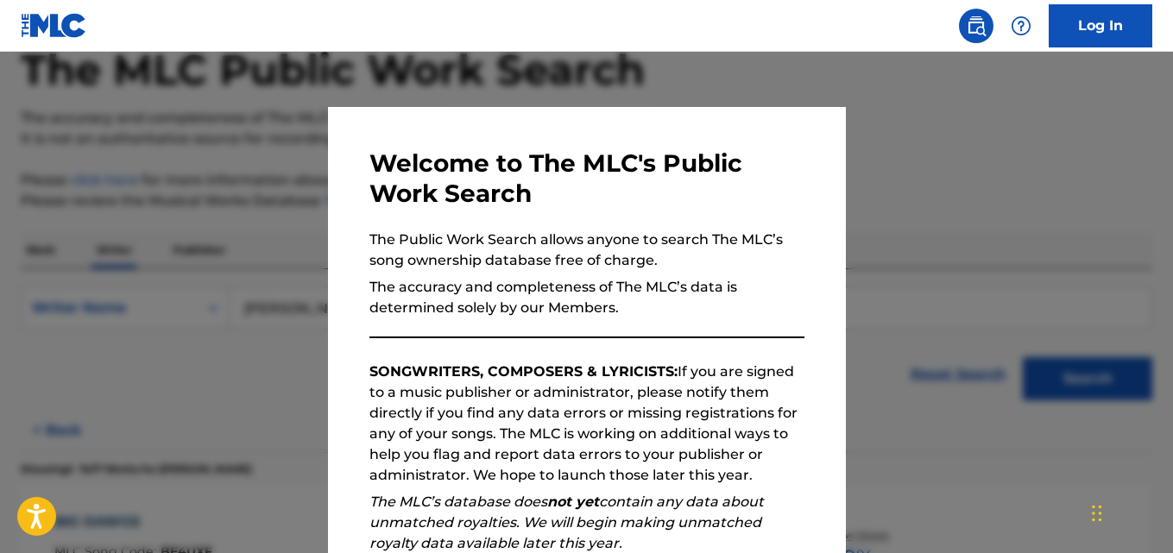
click at [238, 347] on div at bounding box center [586, 328] width 1173 height 553
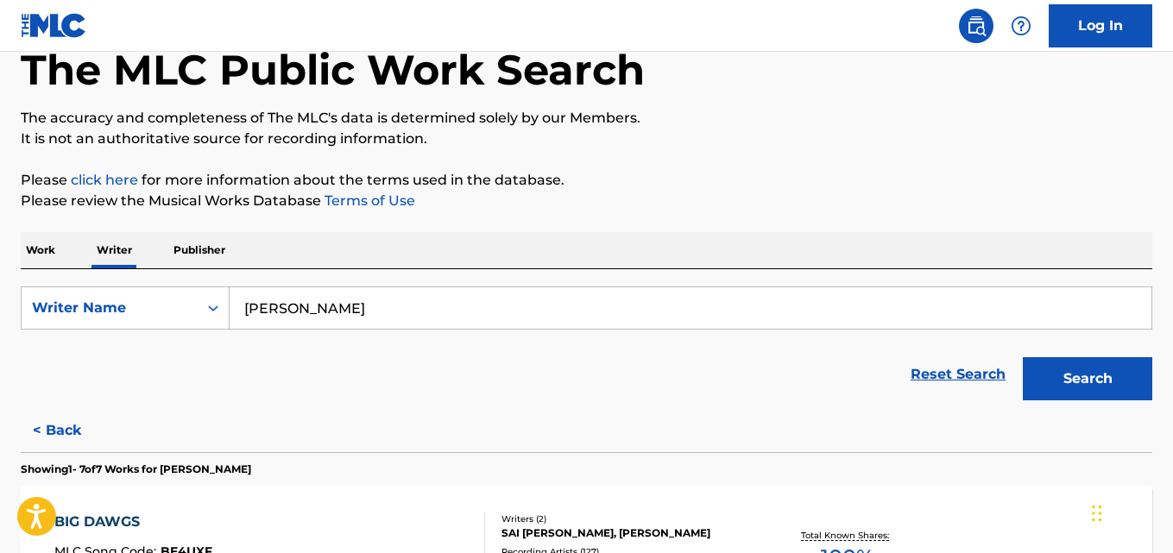
click at [369, 312] on input "[PERSON_NAME]" at bounding box center [691, 307] width 922 height 41
paste input "ai [PERSON_NAME]"
type input "[PERSON_NAME]"
click at [1096, 374] on button "Search" at bounding box center [1087, 378] width 129 height 43
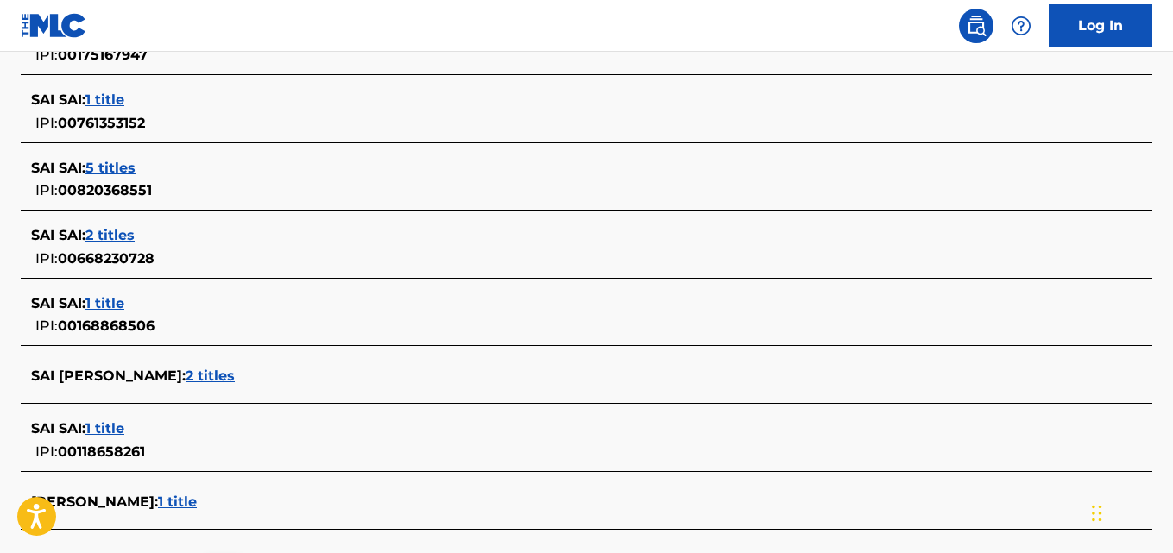
scroll to position [713, 0]
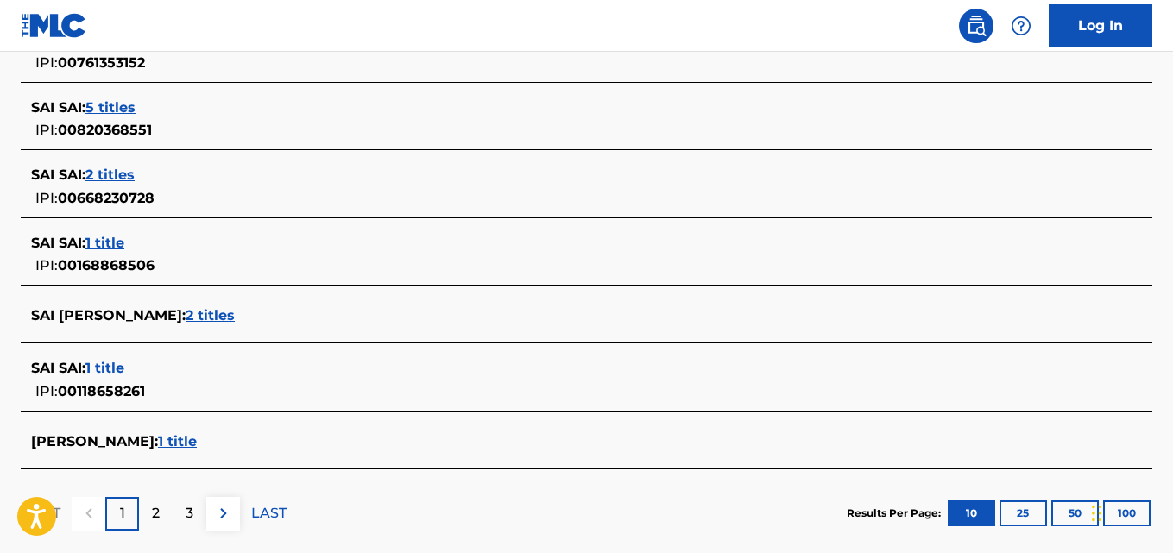
click at [235, 312] on span "2 titles" at bounding box center [210, 315] width 49 height 16
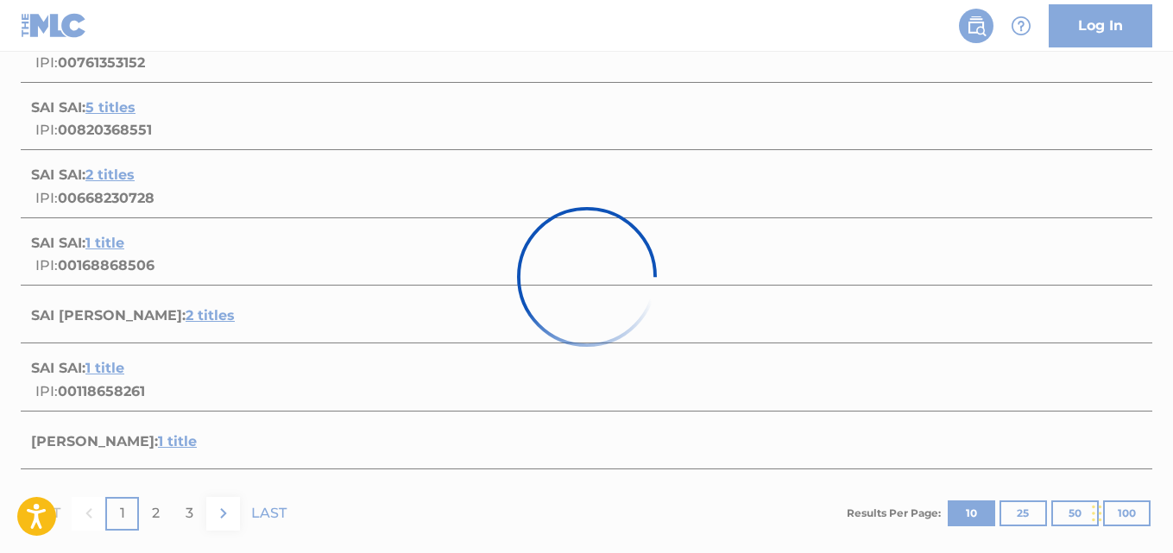
scroll to position [468, 0]
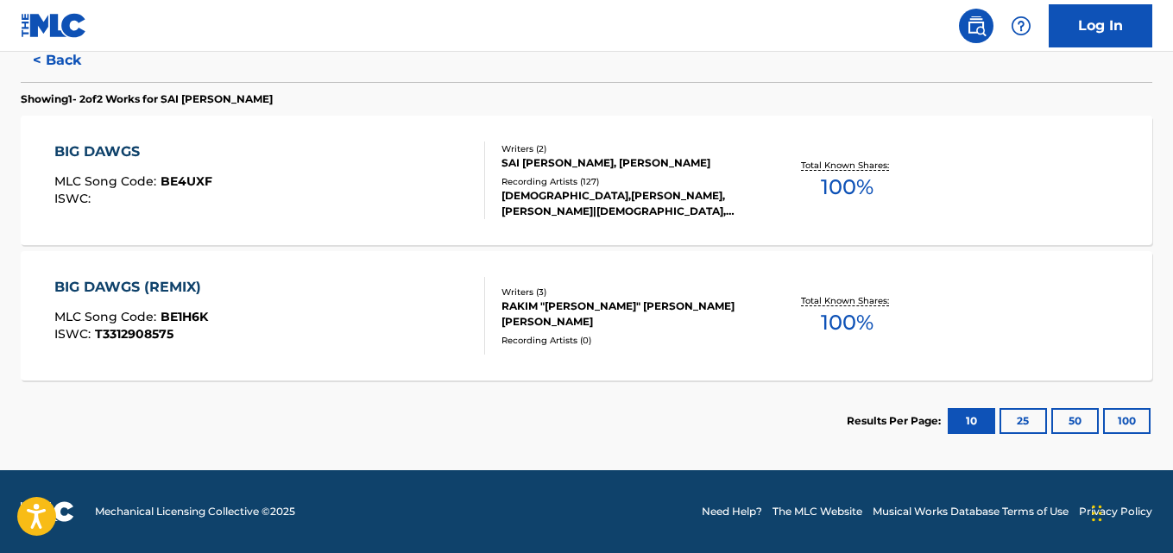
click at [673, 180] on div "Recording Artists ( 127 )" at bounding box center [628, 181] width 252 height 13
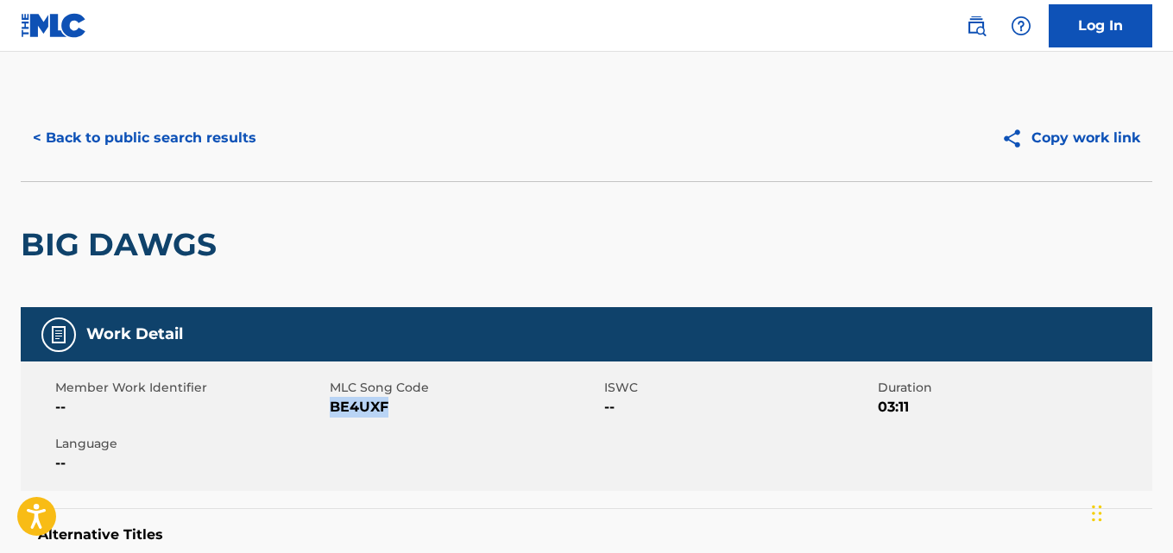
click at [205, 129] on button "< Back to public search results" at bounding box center [145, 138] width 248 height 43
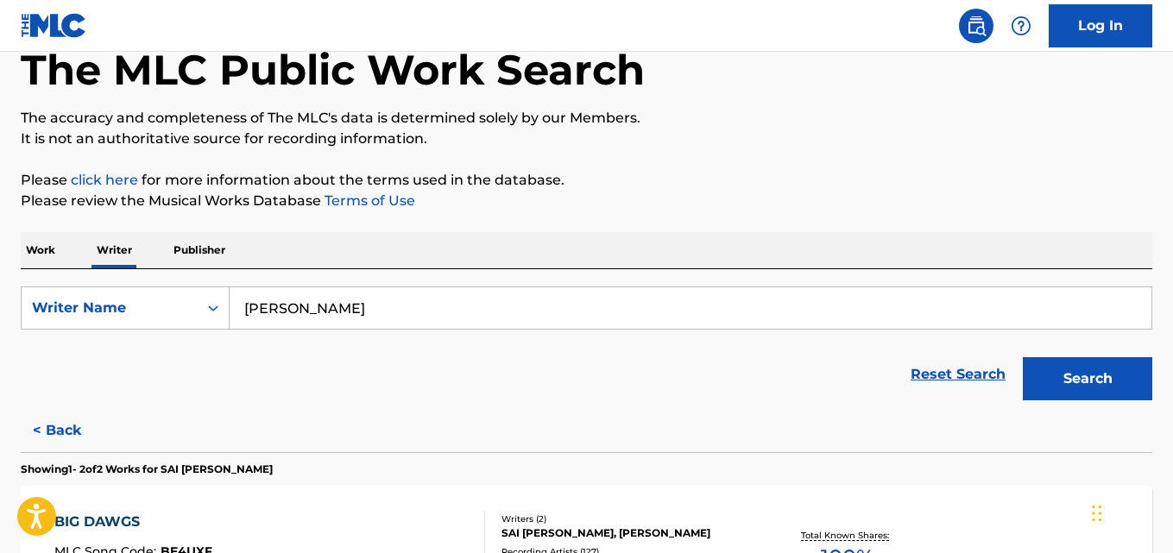
click at [397, 312] on input "[PERSON_NAME]" at bounding box center [691, 307] width 922 height 41
paste input "Rio Bintang Akbar"
click at [1103, 382] on button "Search" at bounding box center [1087, 378] width 129 height 43
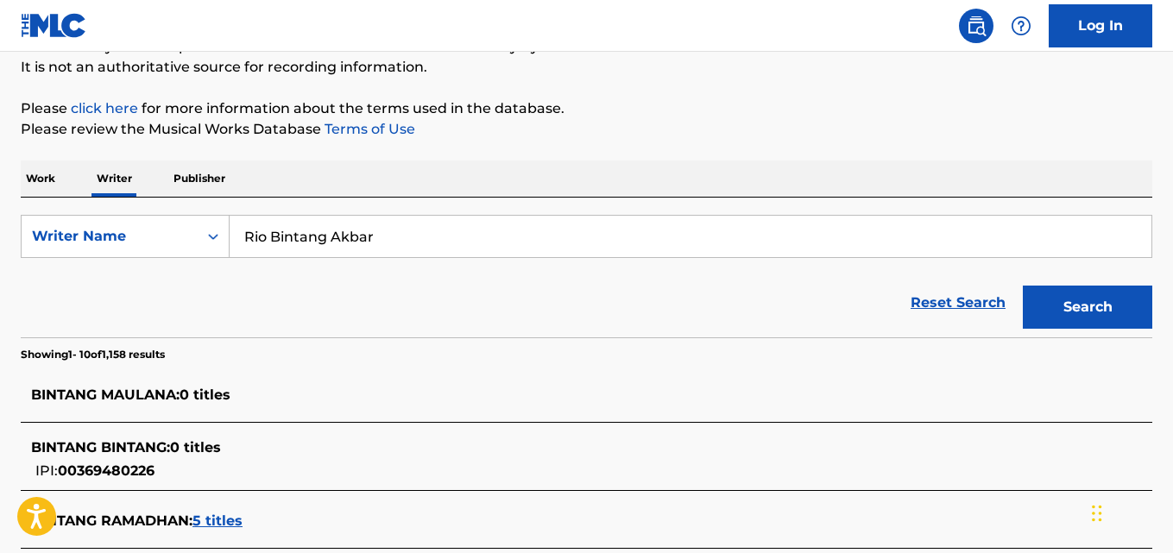
scroll to position [171, 0]
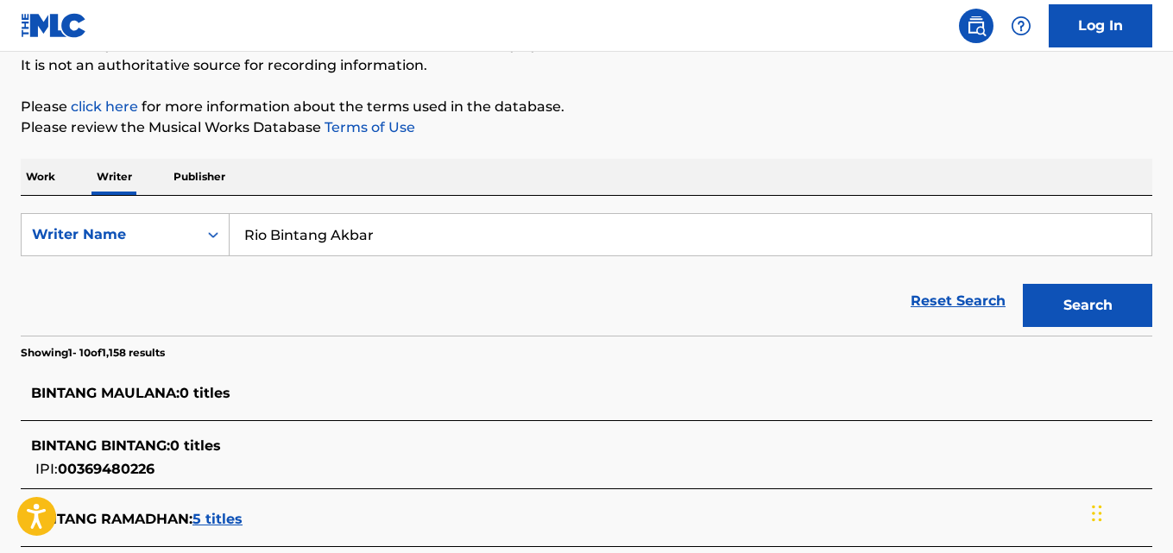
click at [407, 200] on div "SearchWithCriteria87dbcdbb-2578-40c0-a511-f6aee187e5cb Writer Name Rio Bintang …" at bounding box center [587, 266] width 1132 height 140
click at [480, 240] on input "Rio Bintang Akbar" at bounding box center [691, 234] width 922 height 41
paste input "[PERSON_NAME]"
click at [1095, 320] on button "Search" at bounding box center [1087, 305] width 129 height 43
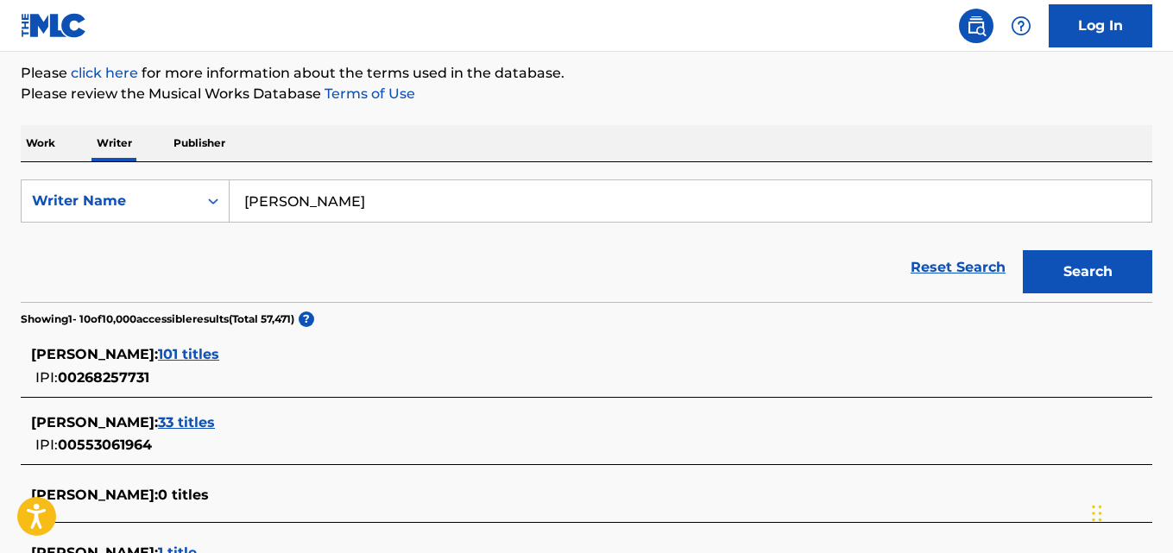
scroll to position [161, 0]
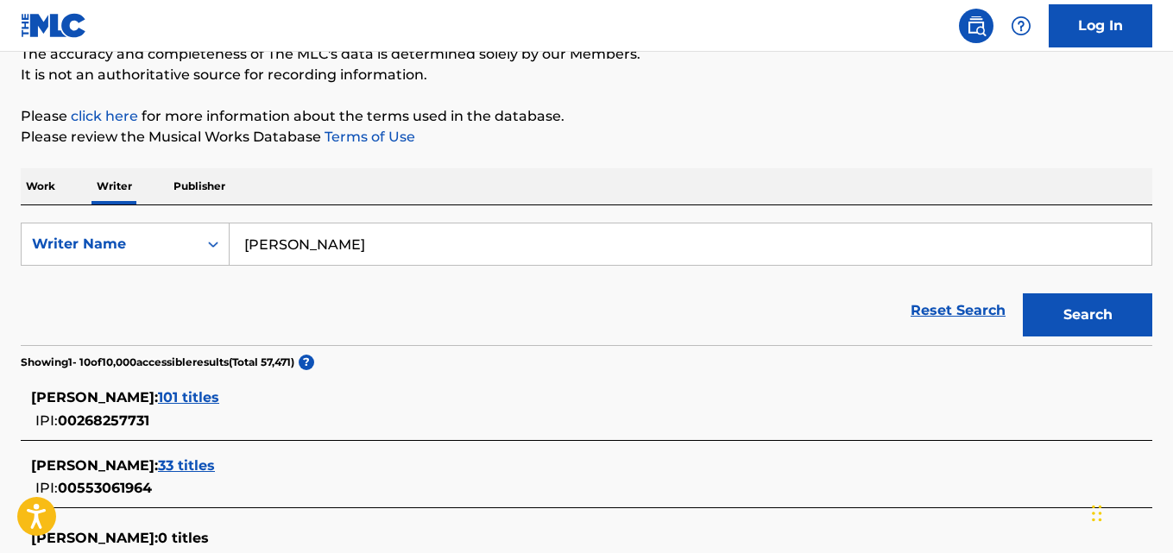
click at [444, 240] on input "[PERSON_NAME]" at bounding box center [691, 244] width 922 height 41
paste input "Loatile Mangadi"
type input "Loatile Mangadi"
click at [1084, 319] on button "Search" at bounding box center [1087, 314] width 129 height 43
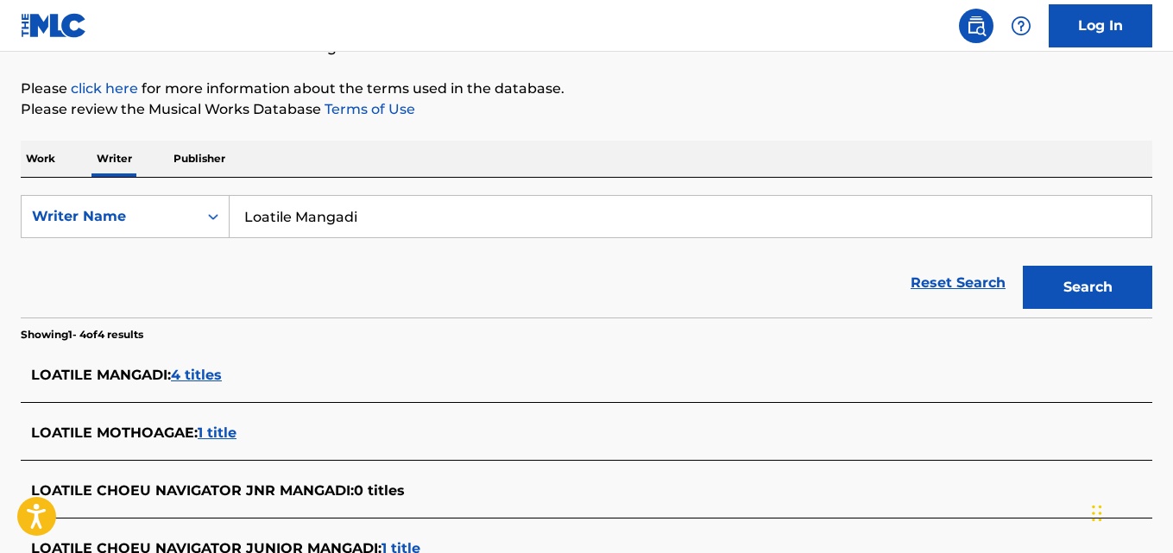
scroll to position [184, 0]
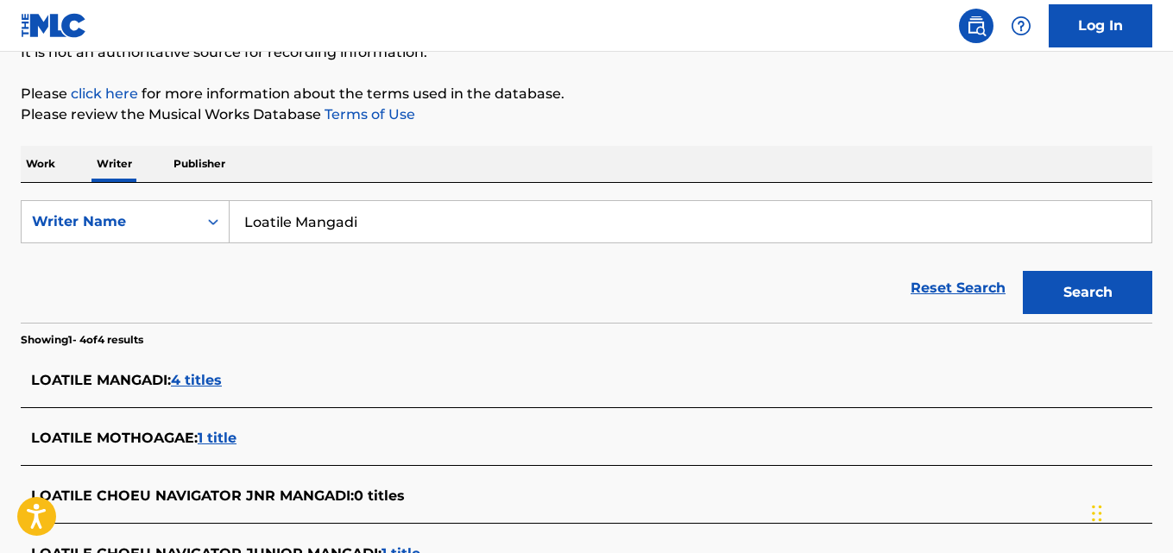
click at [425, 223] on input "Loatile Mangadi" at bounding box center [691, 221] width 922 height 41
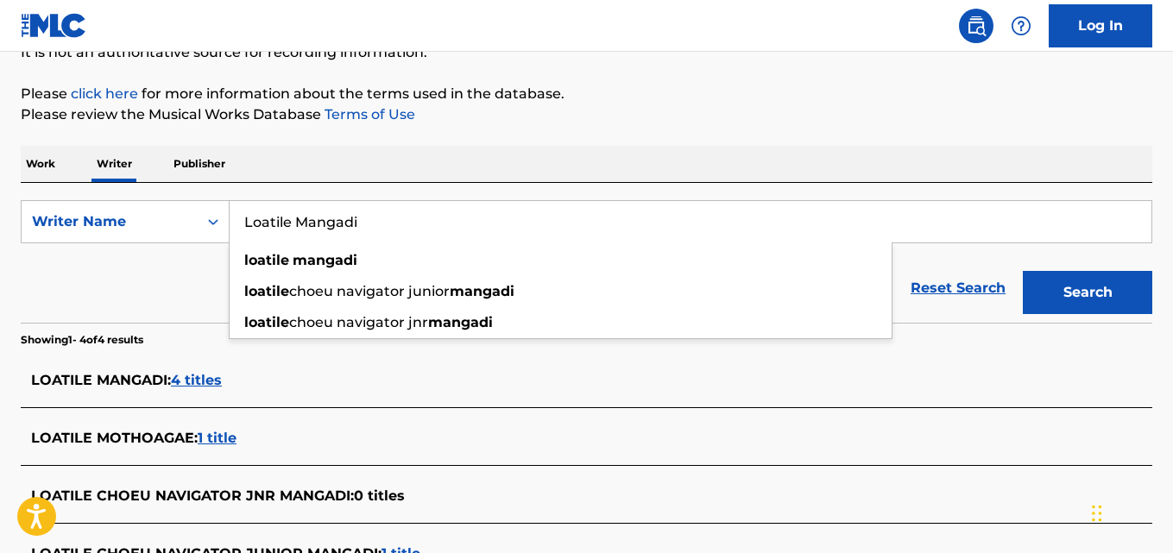
click at [225, 374] on div "LOATILE MANGADI : 4 titles" at bounding box center [564, 380] width 1066 height 21
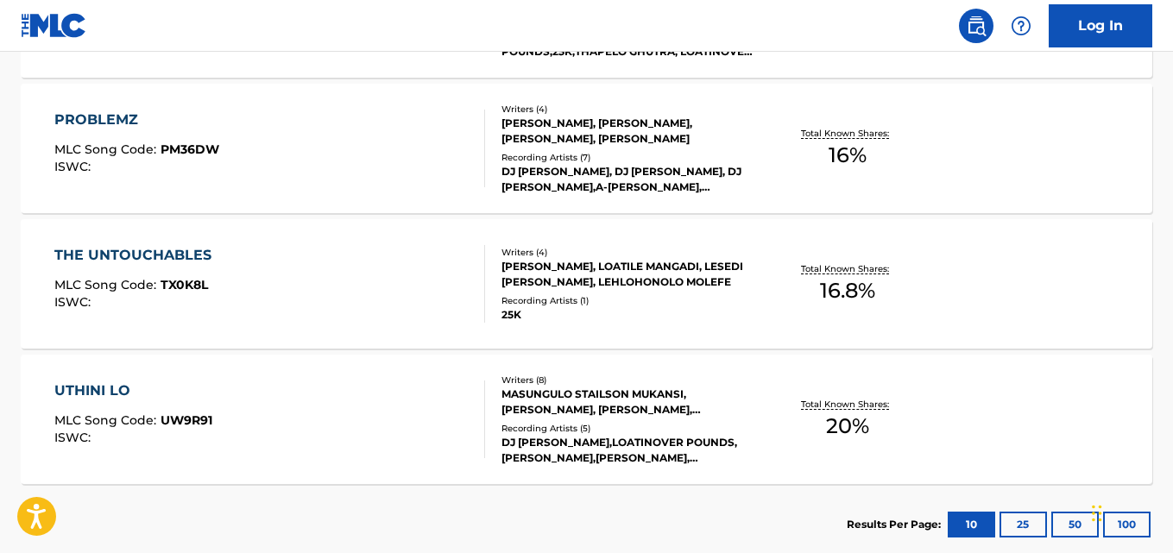
scroll to position [644, 0]
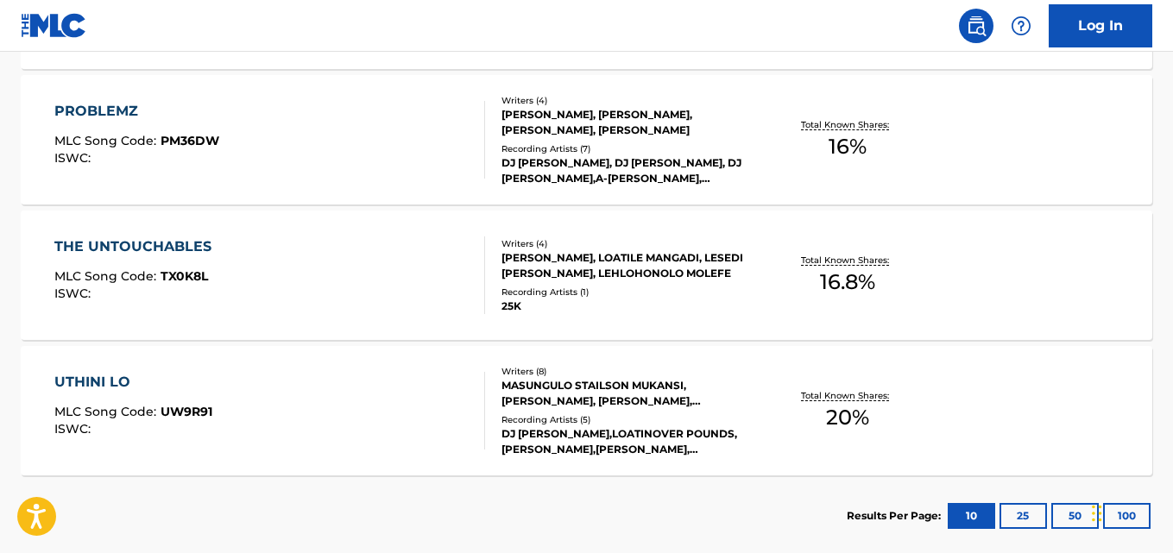
click at [1007, 403] on div "UTHINI LO MLC Song Code : UW9R91 ISWC : Writers ( 8 ) [PERSON_NAME], [PERSON_NA…" at bounding box center [587, 410] width 1132 height 129
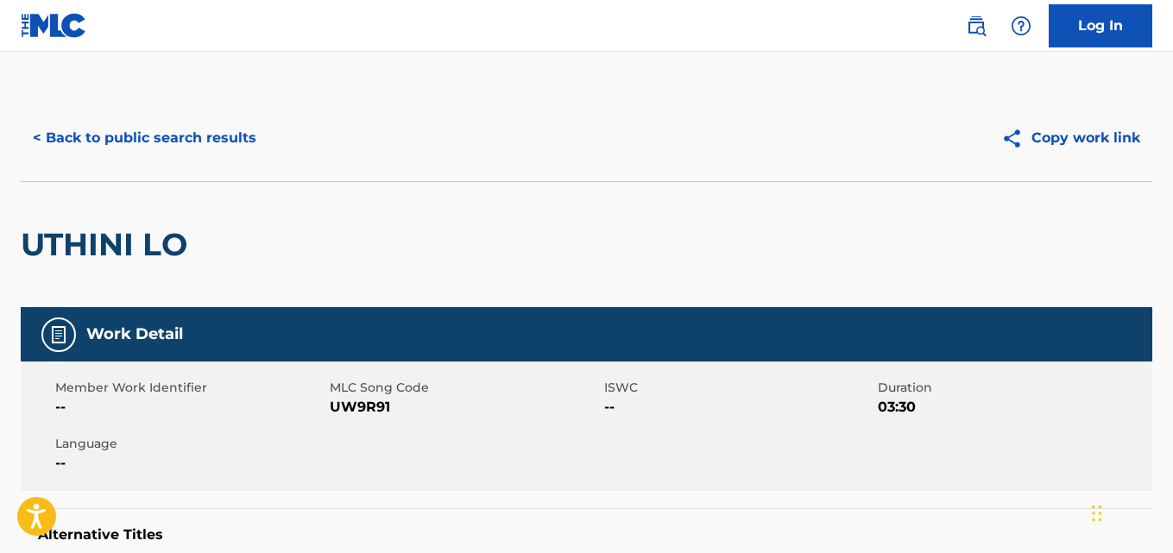
click at [66, 135] on button "< Back to public search results" at bounding box center [145, 138] width 248 height 43
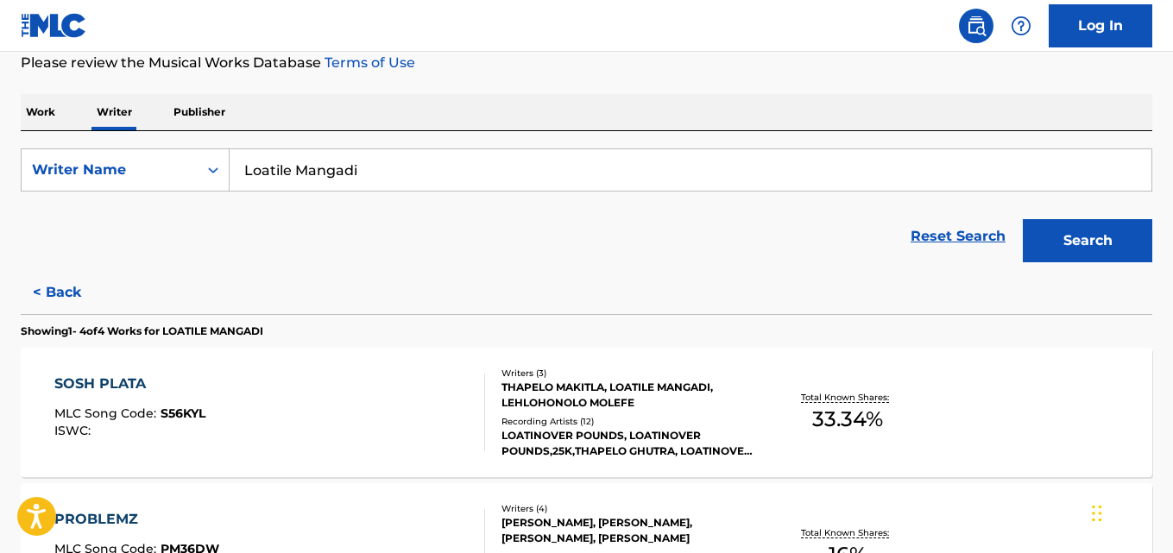
scroll to position [233, 0]
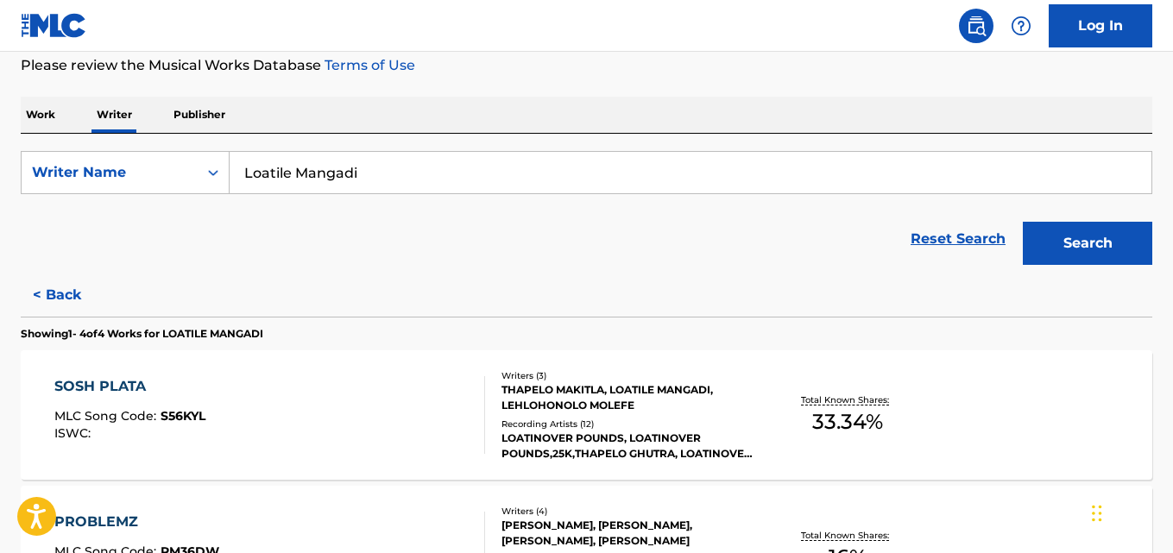
click at [1027, 401] on div "SOSH PLATA MLC Song Code : S56KYL ISWC : Writers ( 3 ) [PERSON_NAME], [PERSON_N…" at bounding box center [587, 414] width 1132 height 129
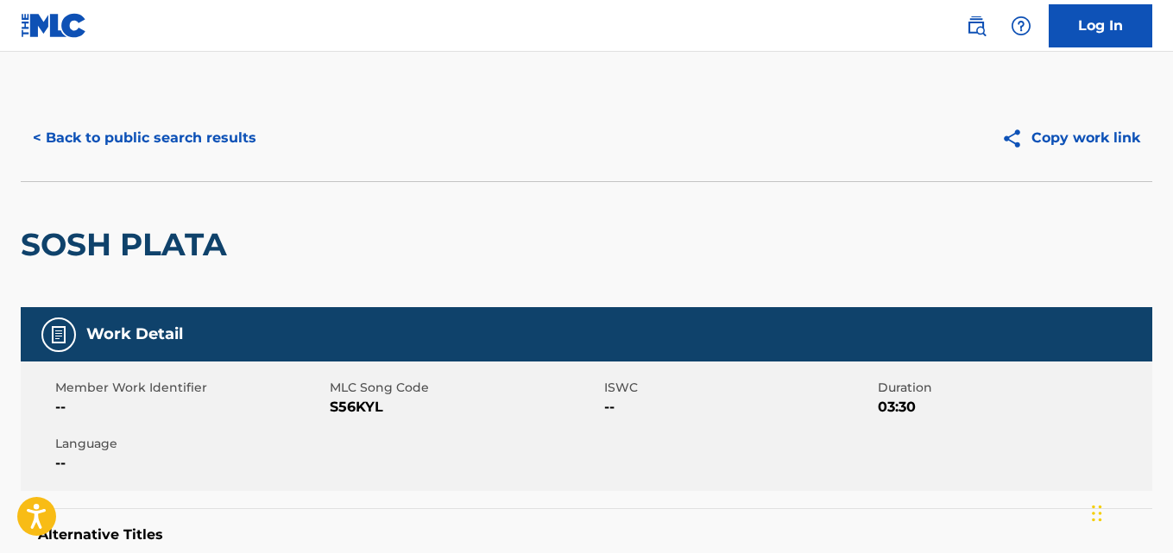
click at [80, 143] on button "< Back to public search results" at bounding box center [145, 138] width 248 height 43
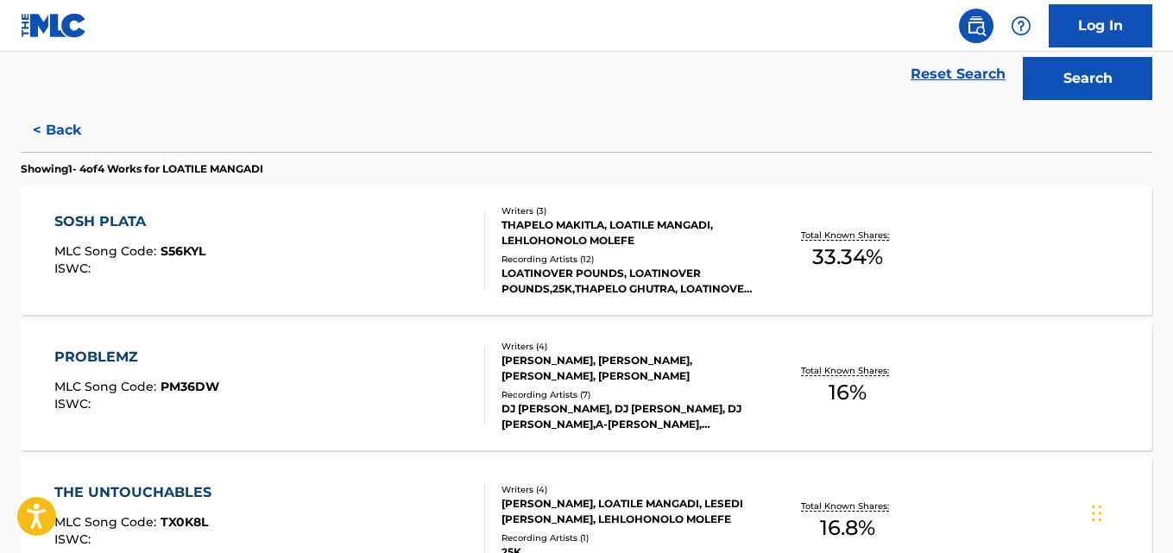
click at [1039, 387] on div "PROBLEMZ MLC Song Code : PM36DW ISWC : Writers ( 4 ) [PERSON_NAME], [PERSON_NAM…" at bounding box center [587, 385] width 1132 height 129
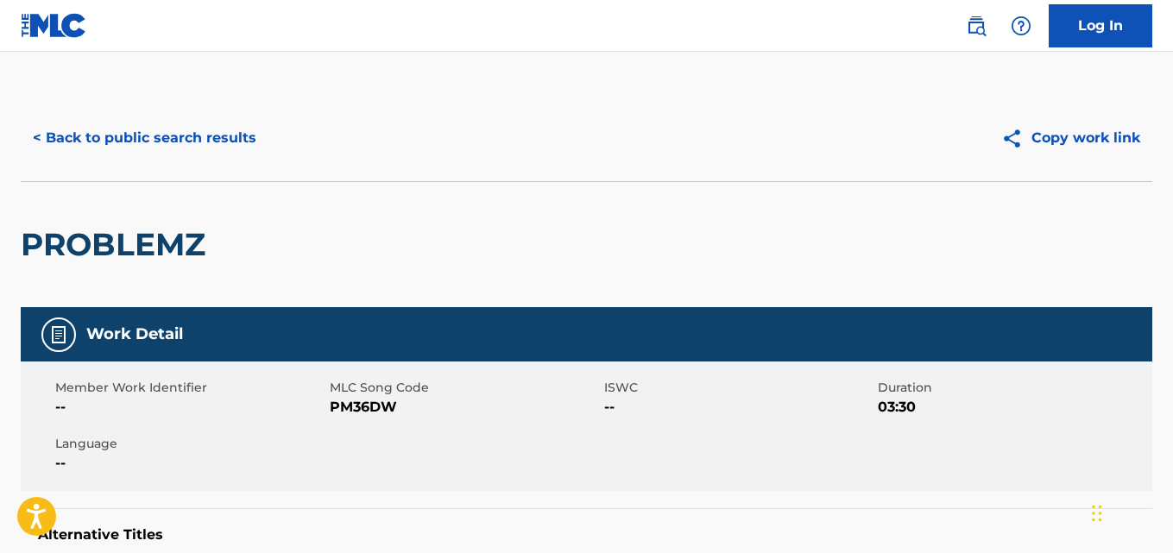
click at [72, 135] on button "< Back to public search results" at bounding box center [145, 138] width 248 height 43
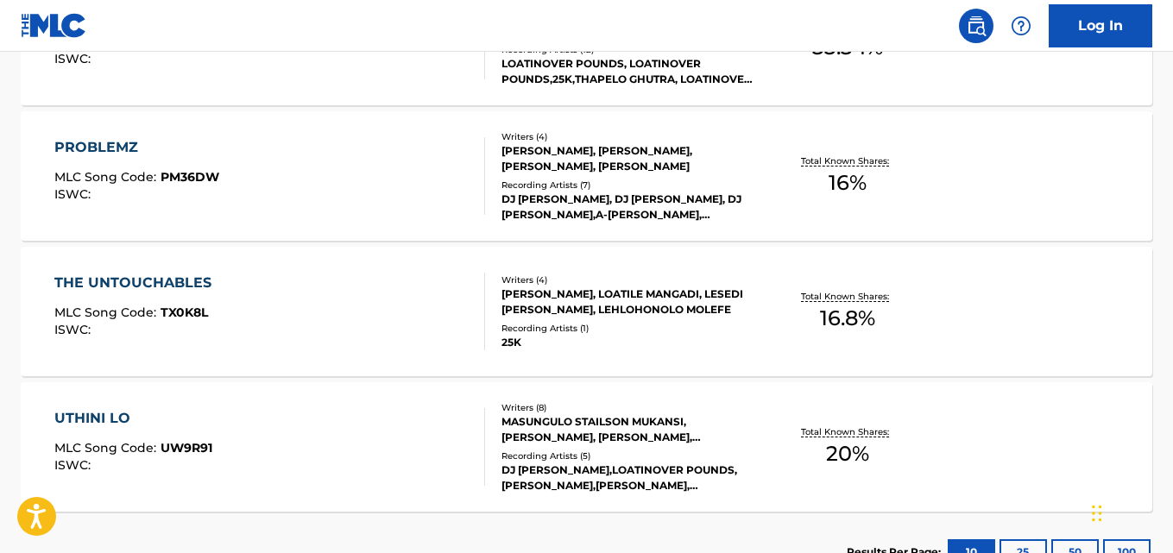
scroll to position [611, 0]
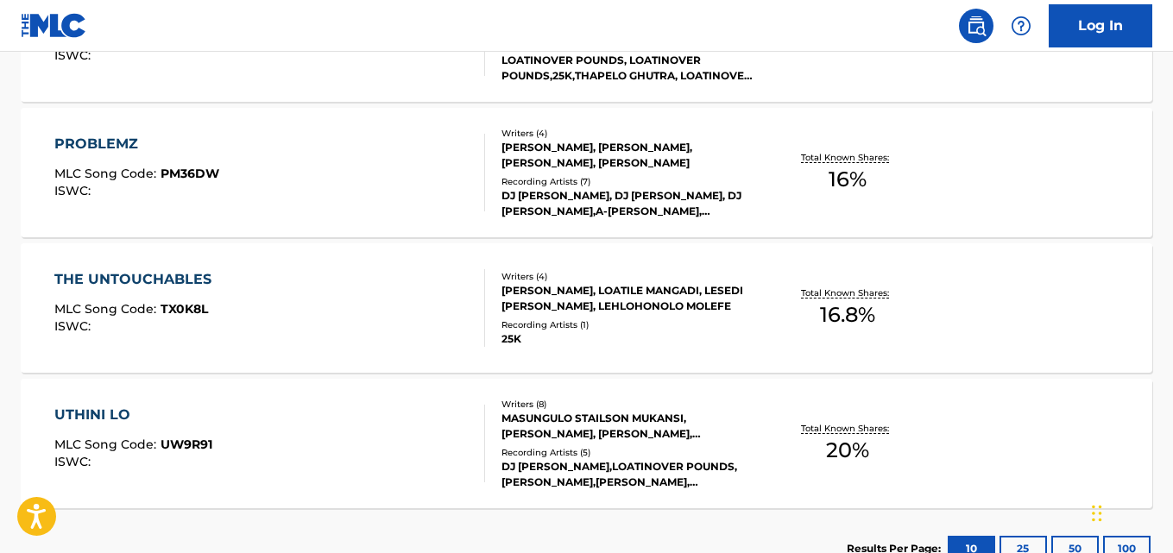
click at [1082, 290] on div "THE UNTOUCHABLES MLC Song Code : TX0K8L ISWC : Writers ( 4 ) [PERSON_NAME], LOA…" at bounding box center [587, 307] width 1132 height 129
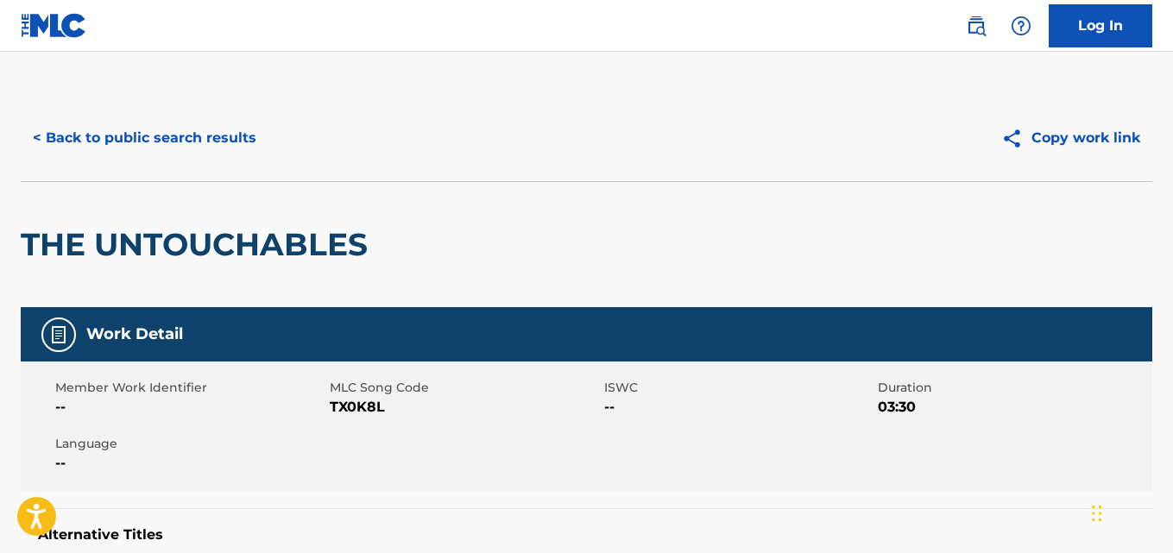
click at [66, 145] on button "< Back to public search results" at bounding box center [145, 138] width 248 height 43
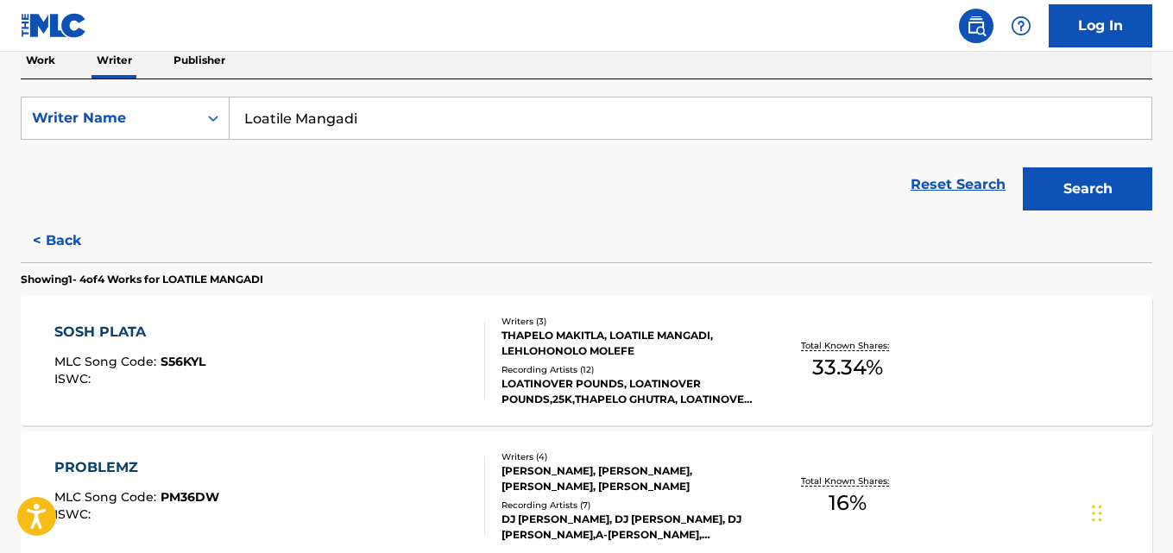
scroll to position [289, 0]
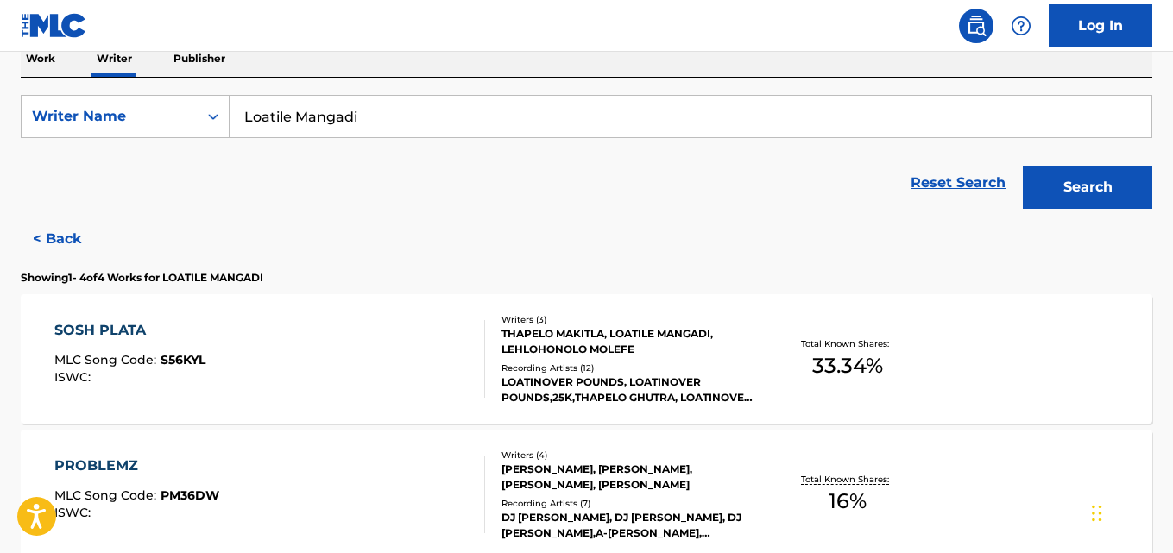
click at [1039, 376] on div "SOSH PLATA MLC Song Code : S56KYL ISWC : Writers ( 3 ) [PERSON_NAME], [PERSON_N…" at bounding box center [587, 358] width 1132 height 129
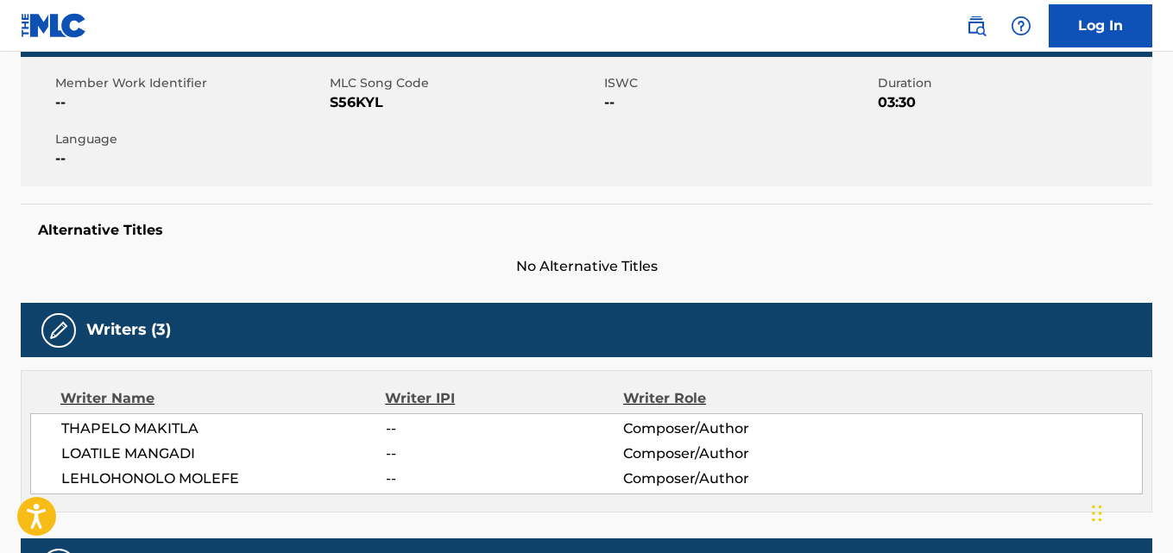
scroll to position [300, 0]
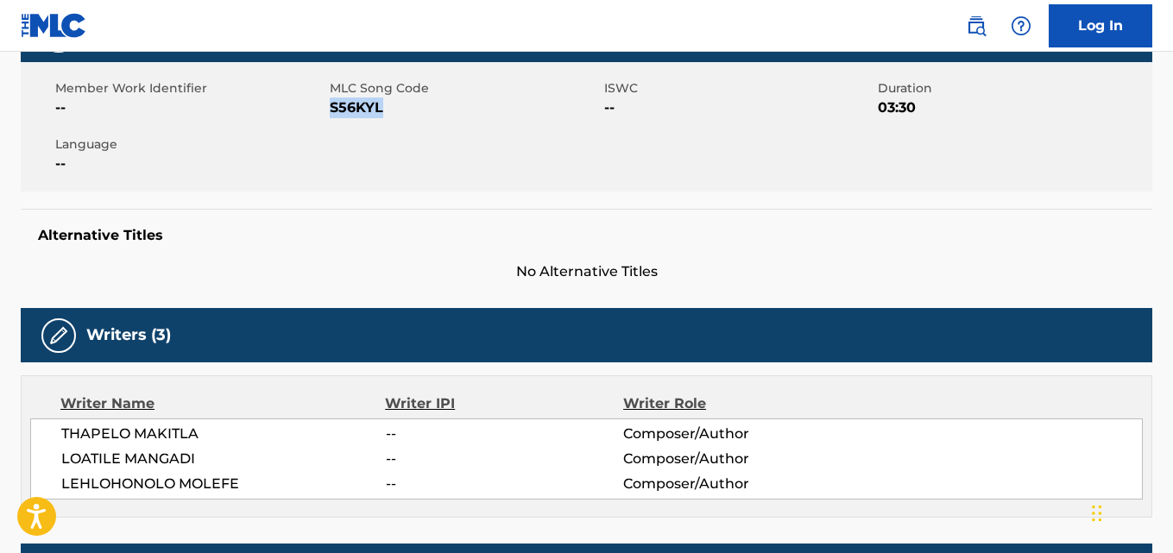
drag, startPoint x: 394, startPoint y: 106, endPoint x: 331, endPoint y: 115, distance: 64.5
click at [331, 115] on span "S56KYL" at bounding box center [465, 108] width 270 height 21
copy span "S56KYL"
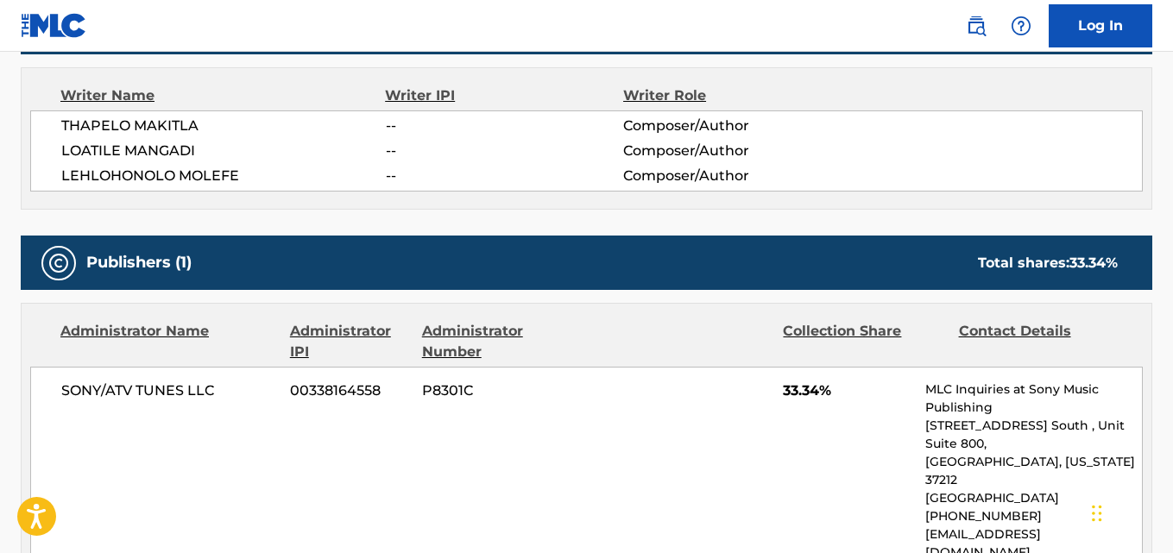
scroll to position [621, 0]
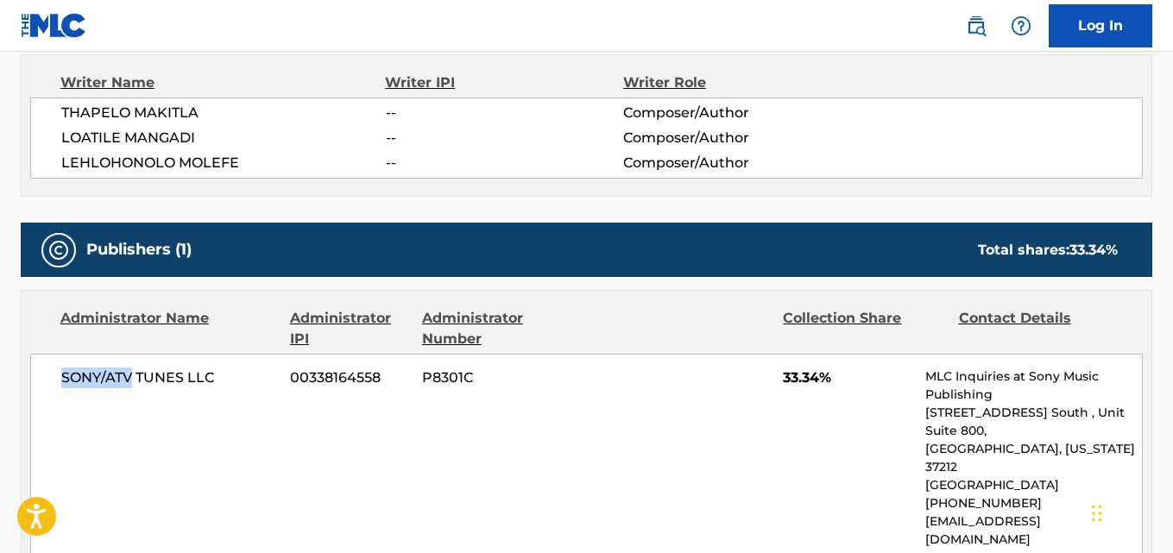
drag, startPoint x: 121, startPoint y: 376, endPoint x: 60, endPoint y: 380, distance: 61.4
click at [60, 380] on div "SONY/ATV TUNES LLC 00338164558 P8301C 33.34% MLC Inquiries at Sony Music Publis…" at bounding box center [586, 458] width 1113 height 209
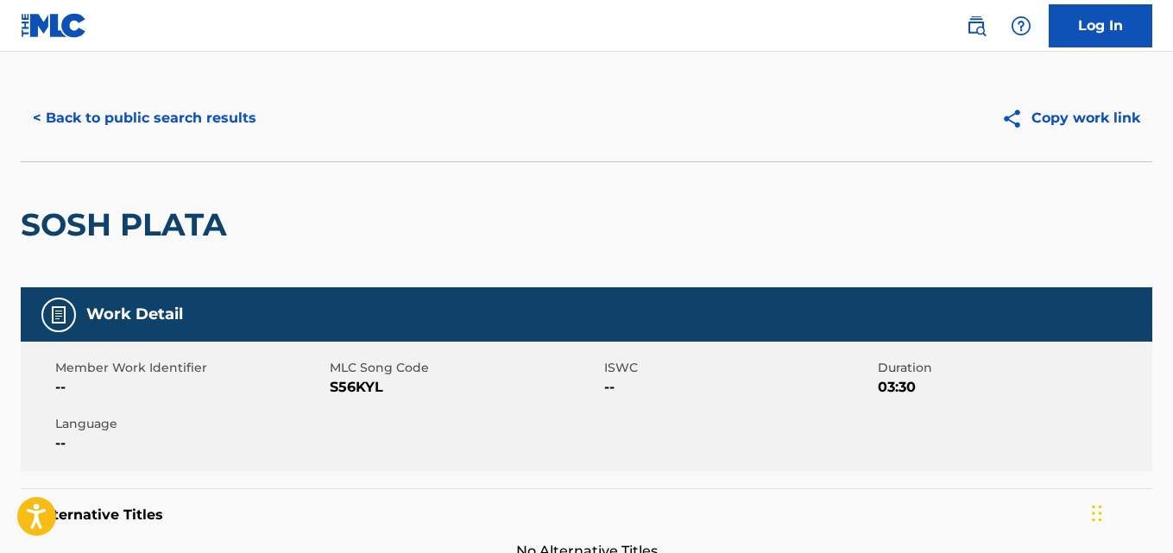
scroll to position [0, 0]
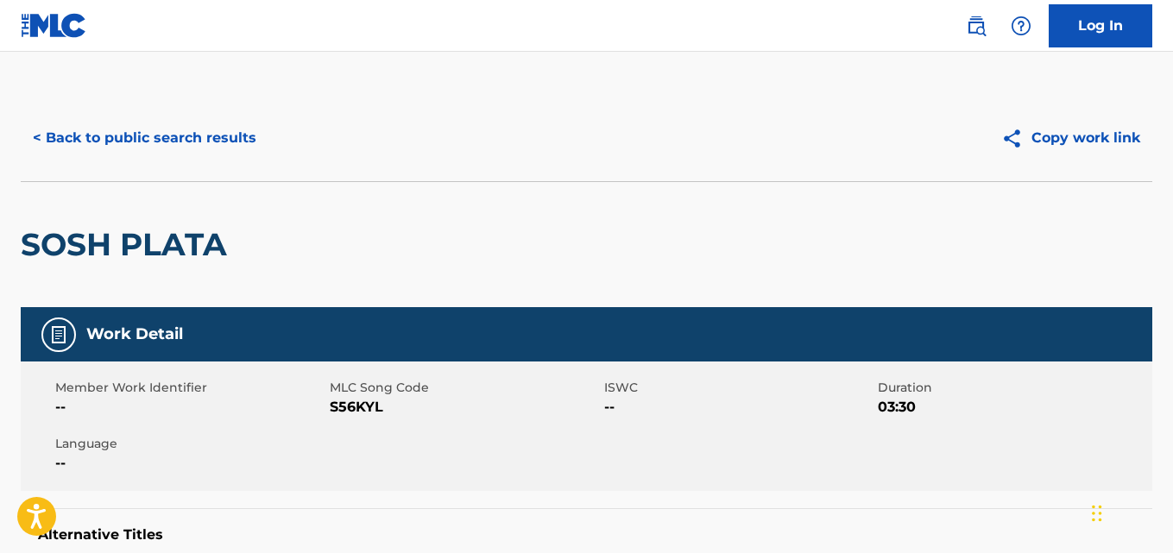
click at [259, 146] on button "< Back to public search results" at bounding box center [145, 138] width 248 height 43
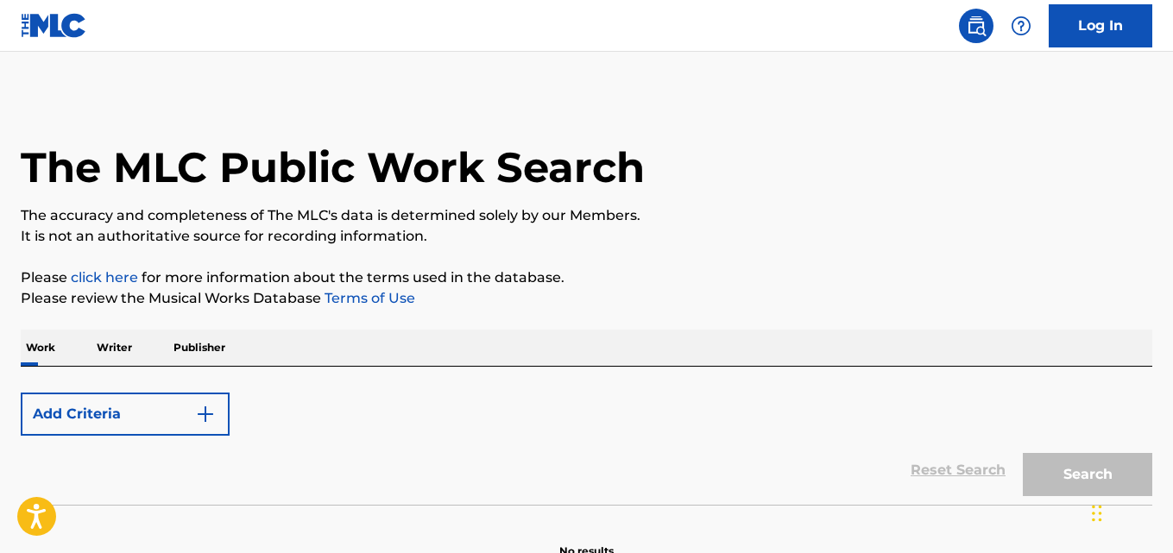
scroll to position [98, 0]
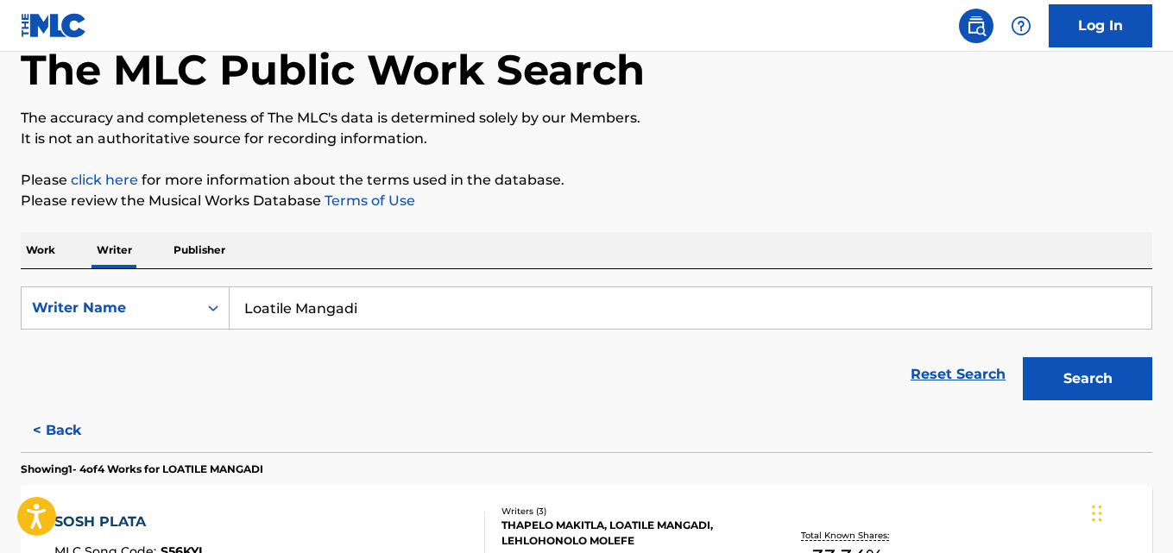
click at [420, 314] on input "Loatile Mangadi" at bounding box center [691, 307] width 922 height 41
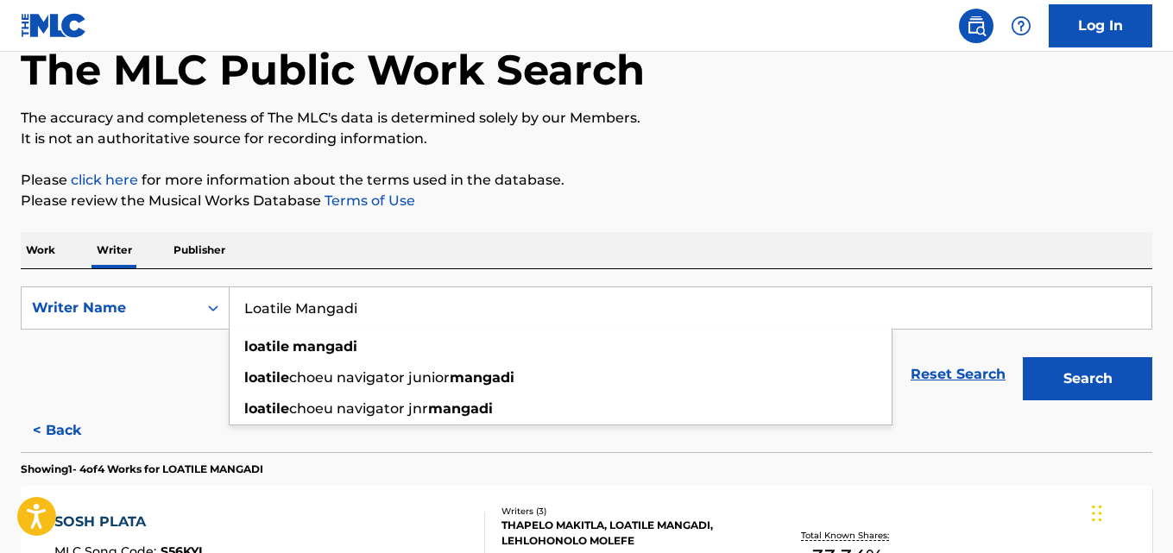
paste input "[PERSON_NAME]"
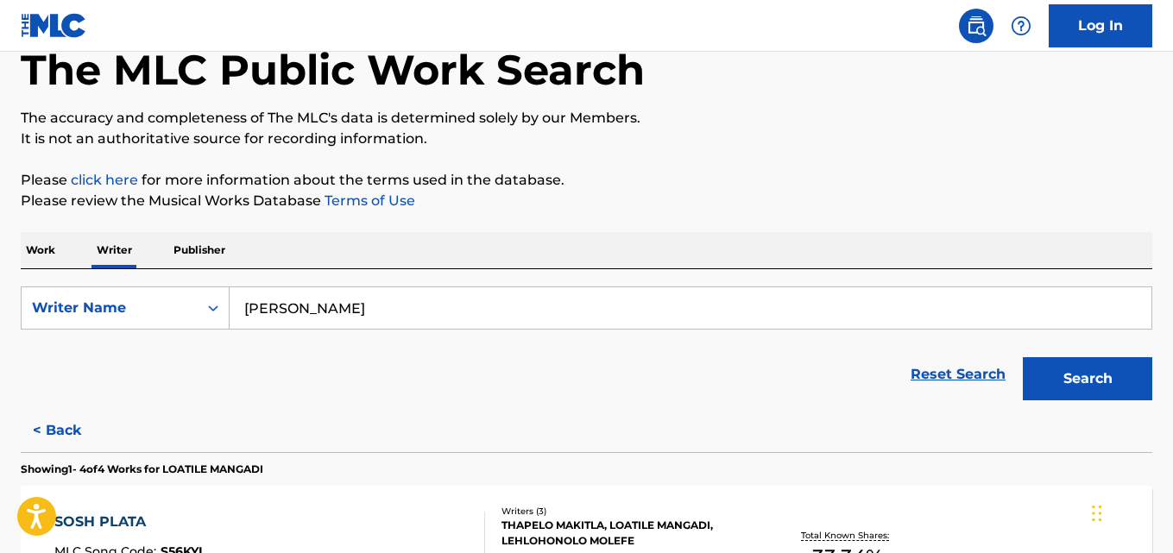
click at [1007, 178] on p "Please click here for more information about the terms used in the database." at bounding box center [587, 180] width 1132 height 21
click at [1091, 386] on button "Search" at bounding box center [1087, 378] width 129 height 43
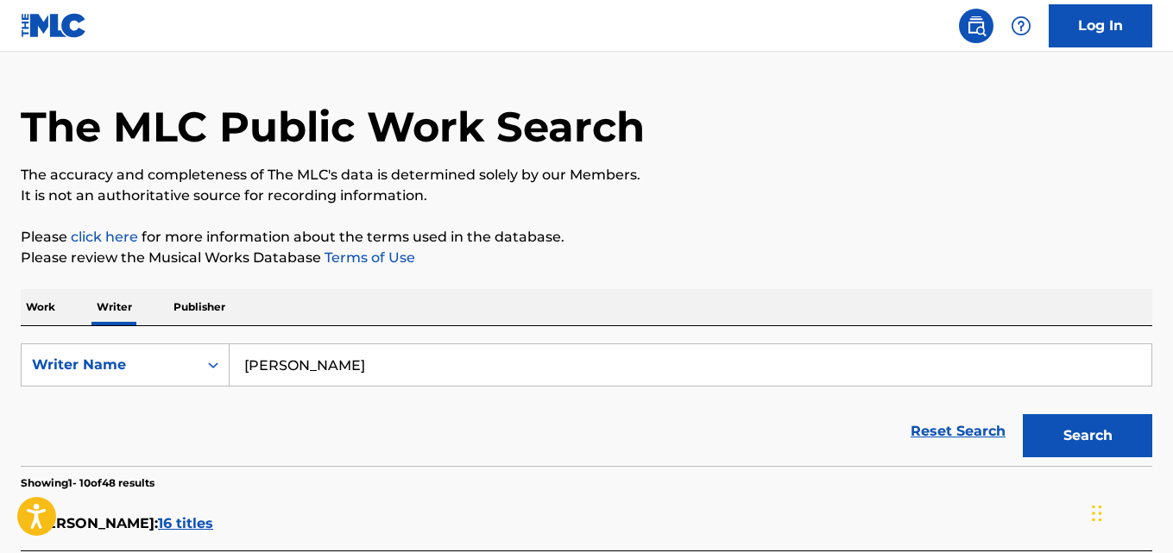
scroll to position [51, 0]
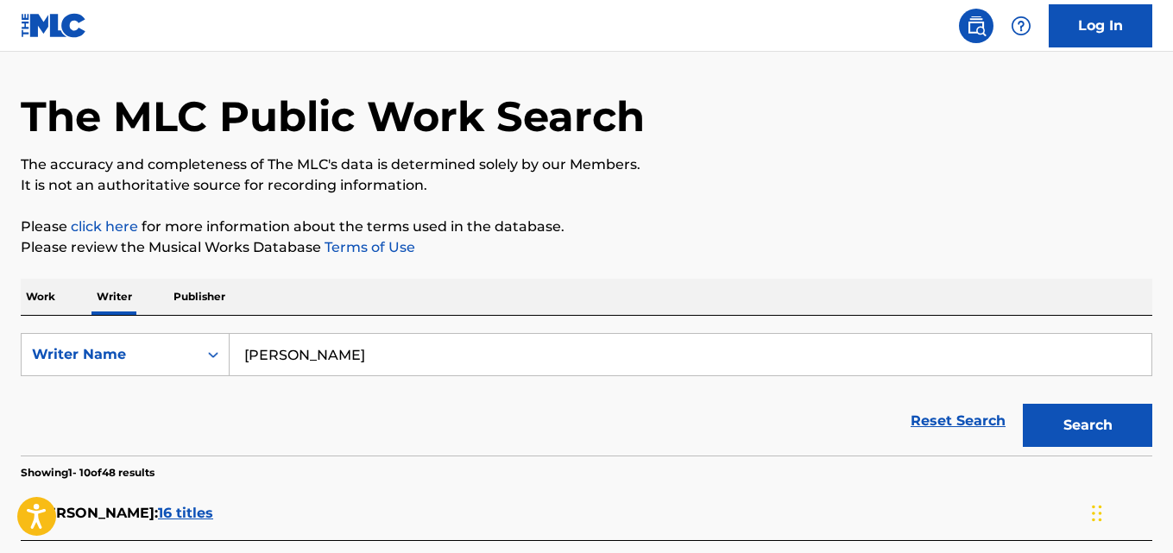
click at [391, 357] on input "[PERSON_NAME]" at bounding box center [691, 354] width 922 height 41
paste input "[PERSON_NAME]"
type input "[PERSON_NAME]"
click at [1082, 421] on button "Search" at bounding box center [1087, 425] width 129 height 43
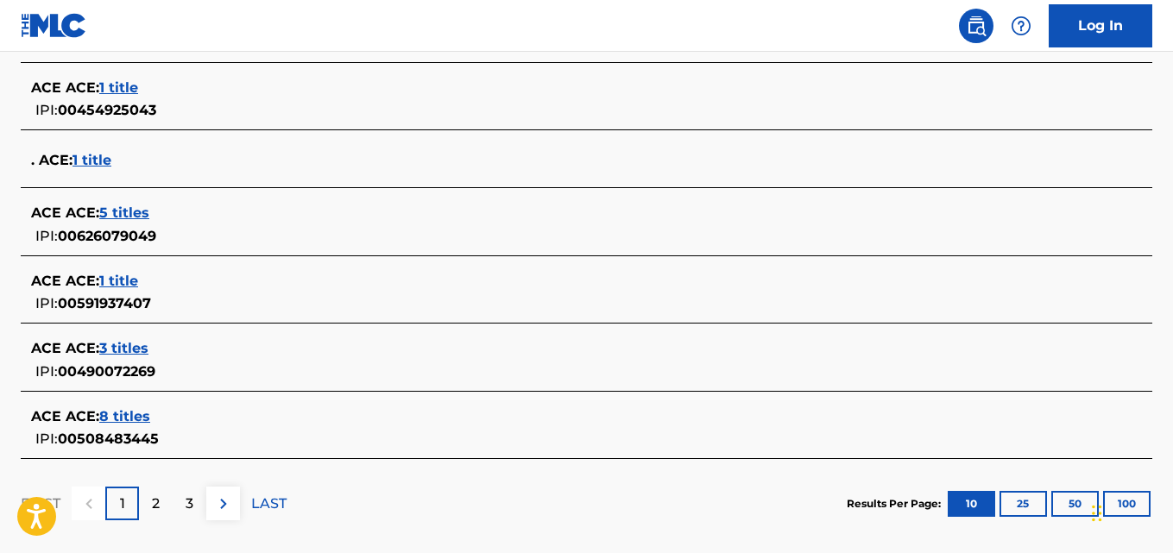
scroll to position [719, 0]
